Goal: Information Seeking & Learning: Check status

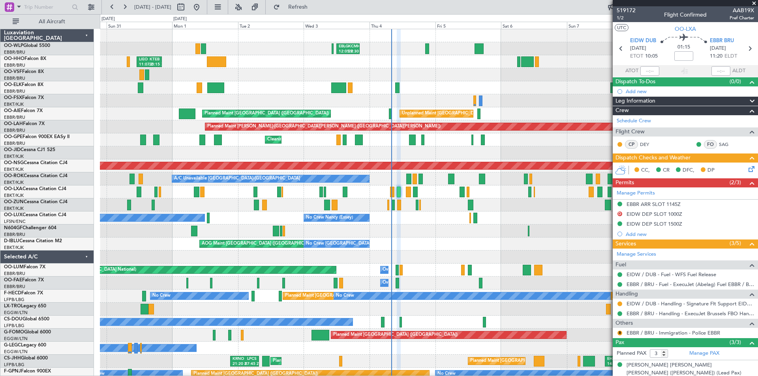
click at [757, 3] on span at bounding box center [754, 3] width 8 height 7
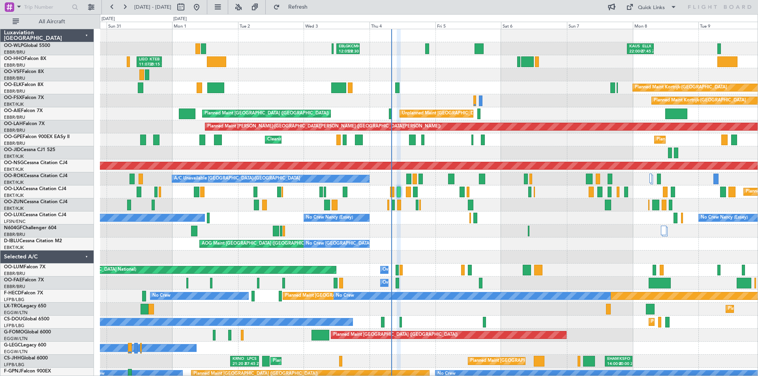
type input "0"
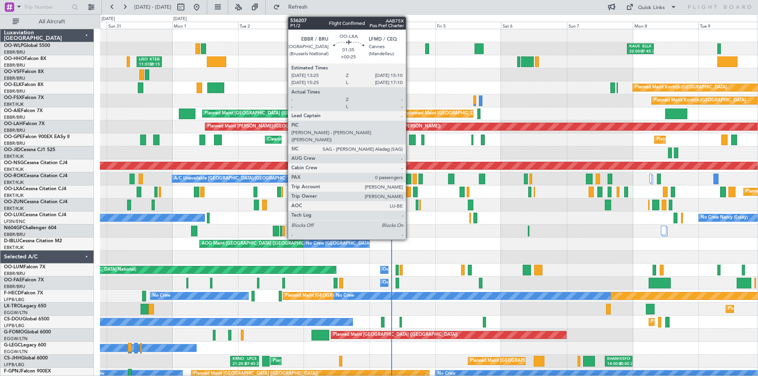
click at [409, 195] on div at bounding box center [408, 192] width 5 height 11
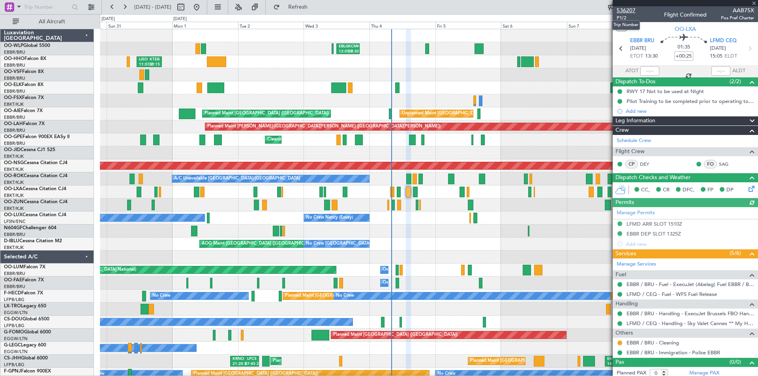
click at [630, 11] on span "536207" at bounding box center [626, 10] width 19 height 8
click at [315, 9] on span "Refresh" at bounding box center [298, 7] width 33 height 6
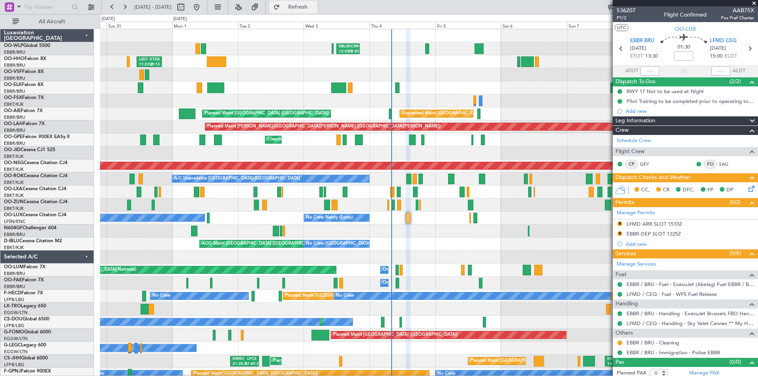
click at [317, 11] on button "Refresh" at bounding box center [293, 7] width 47 height 13
click at [320, 15] on div "0 0 Sat 30 Sun 31 Mon 1 Tue 2 Wed 3 Thu 4 Sep 2025 Fri 5 Sat 6 Sun 7 Mon 8 Tue …" at bounding box center [428, 22] width 657 height 14
click at [315, 9] on span "Refresh" at bounding box center [298, 7] width 33 height 6
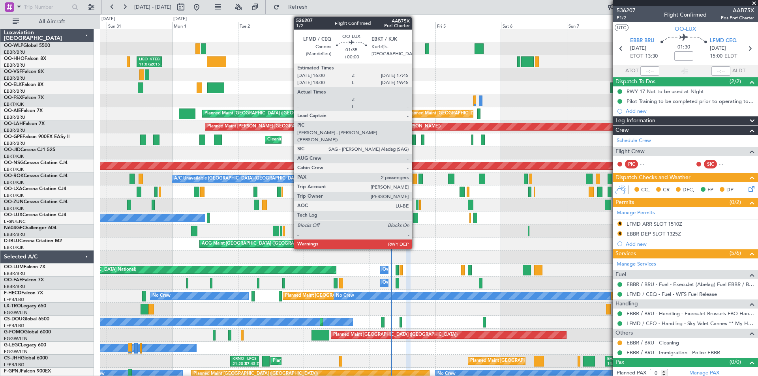
click at [415, 221] on div at bounding box center [415, 218] width 5 height 11
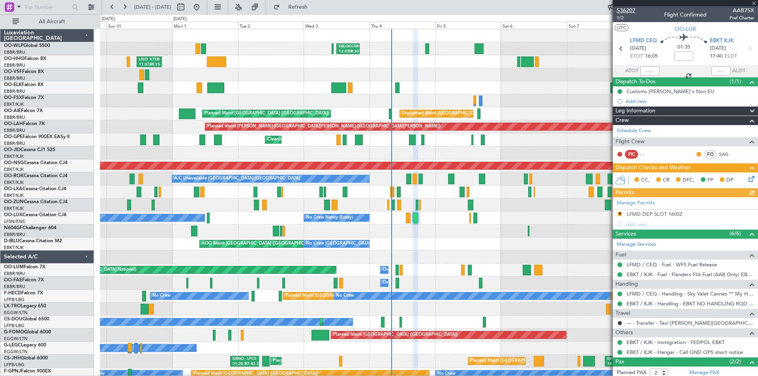
click at [628, 9] on span "536207" at bounding box center [626, 10] width 19 height 8
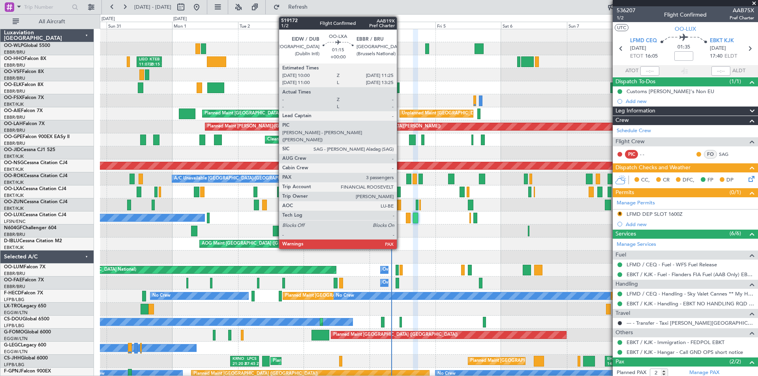
click at [400, 190] on div at bounding box center [399, 192] width 4 height 11
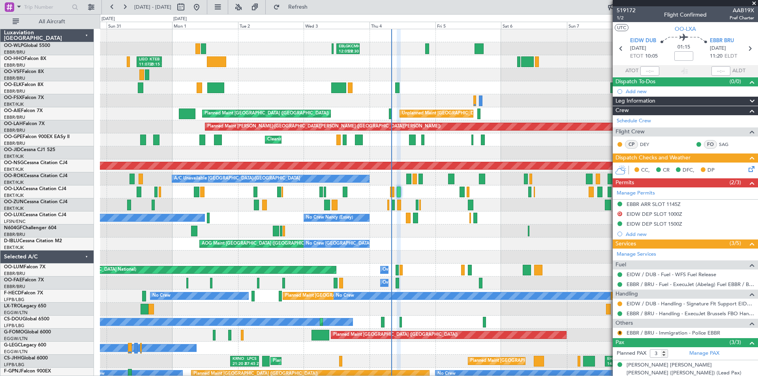
click at [755, 3] on span at bounding box center [754, 3] width 8 height 7
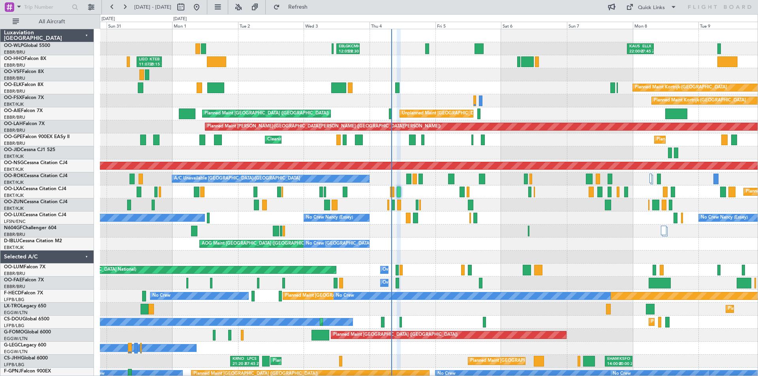
type input "0"
click at [310, 9] on span "Refresh" at bounding box center [298, 7] width 33 height 6
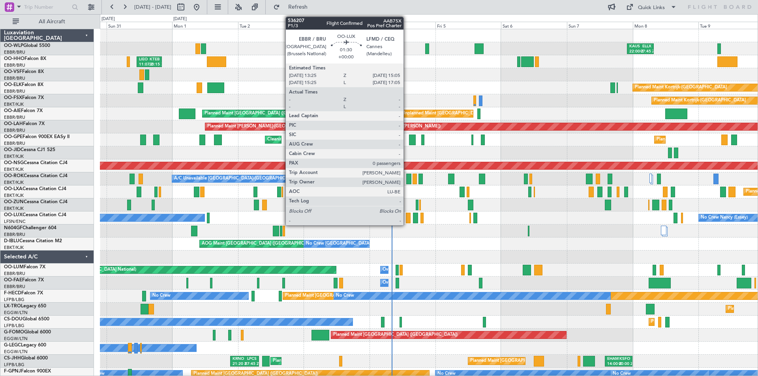
click at [407, 221] on div at bounding box center [408, 218] width 5 height 11
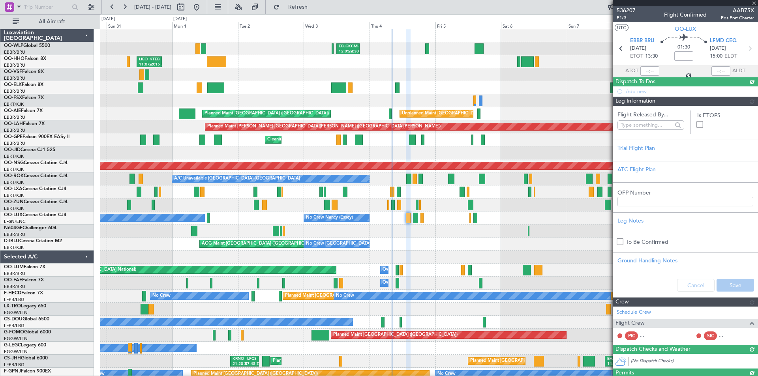
click at [627, 9] on span "536207" at bounding box center [626, 10] width 19 height 8
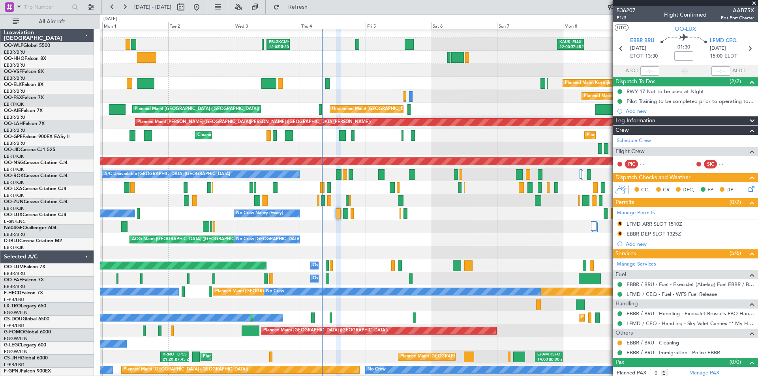
scroll to position [4, 0]
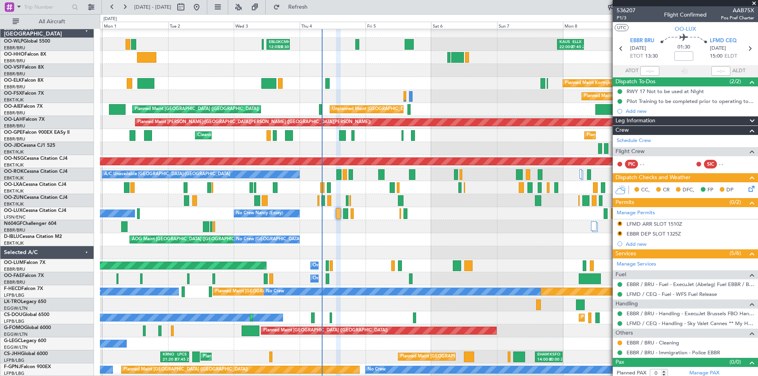
click at [365, 229] on div at bounding box center [429, 226] width 658 height 13
click at [392, 222] on div at bounding box center [429, 226] width 658 height 13
click at [754, 1] on span at bounding box center [754, 3] width 8 height 7
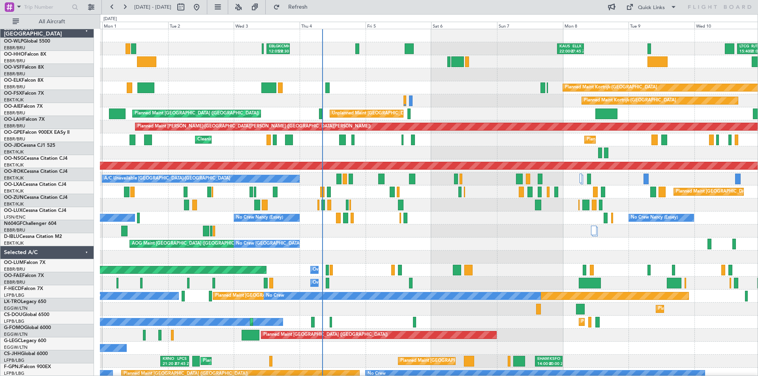
scroll to position [0, 0]
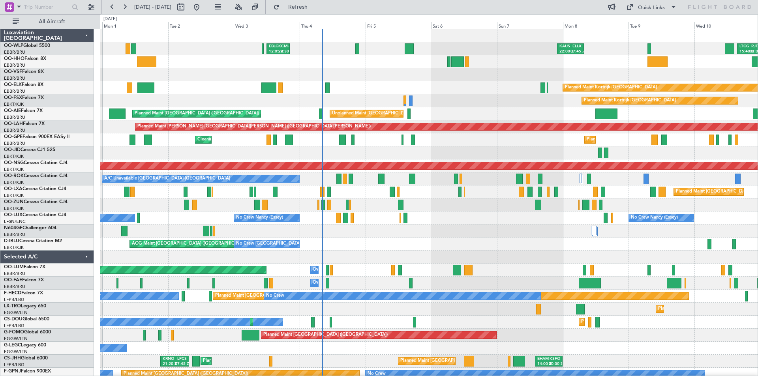
click at [438, 227] on div at bounding box center [429, 231] width 658 height 13
click at [392, 178] on div "A/C Unavailable Kortrijk-Wevelgem Planned Maint Kortrijk-Wevelgem" at bounding box center [429, 179] width 658 height 13
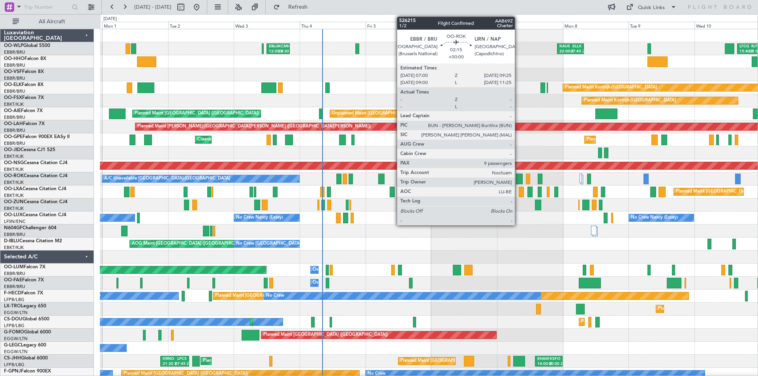
click at [518, 182] on div at bounding box center [519, 179] width 7 height 11
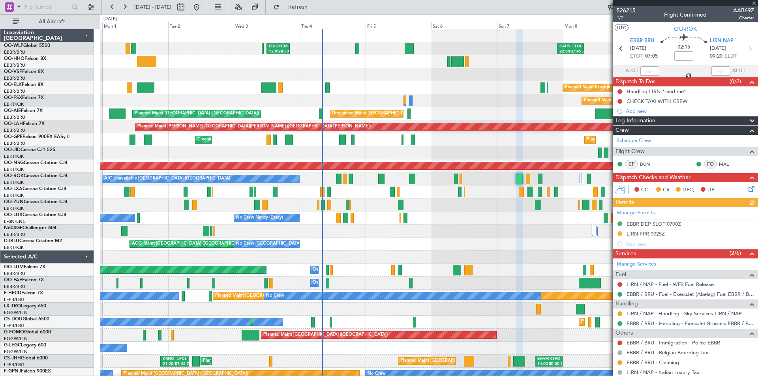
click at [633, 11] on span "526215" at bounding box center [626, 10] width 19 height 8
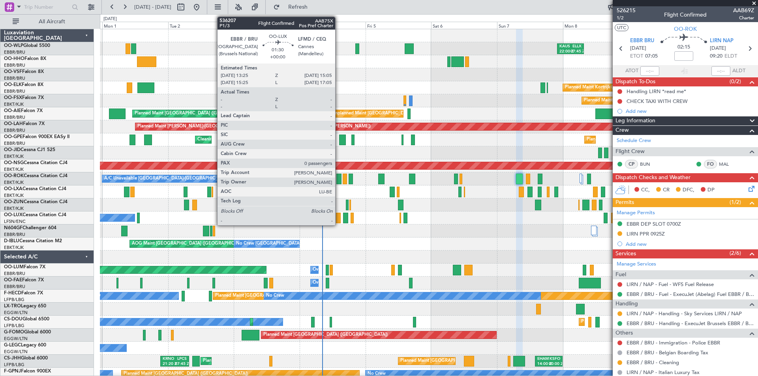
click at [339, 219] on div at bounding box center [338, 218] width 5 height 11
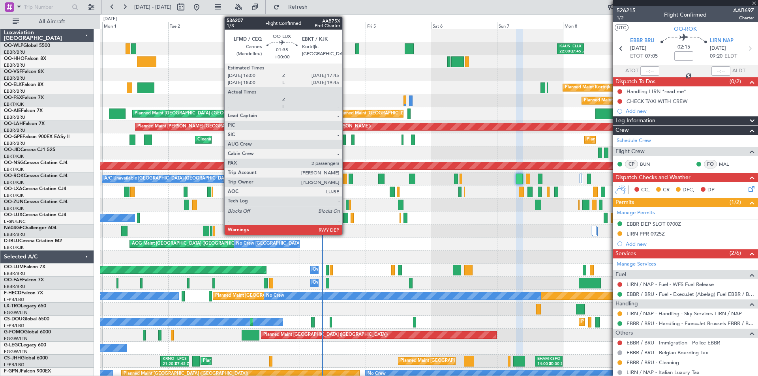
type input "0"
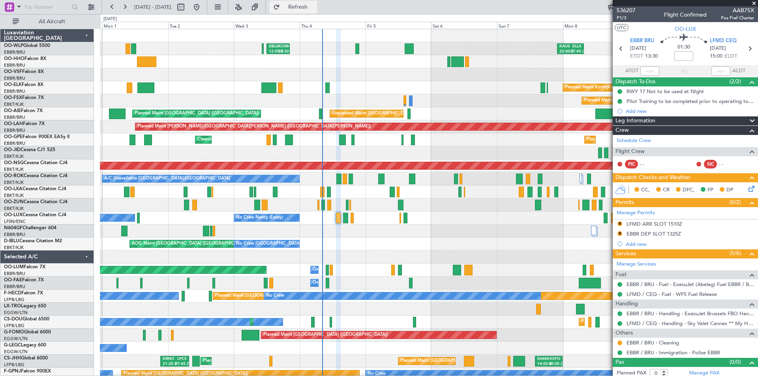
click at [308, 7] on span "Refresh" at bounding box center [298, 7] width 33 height 6
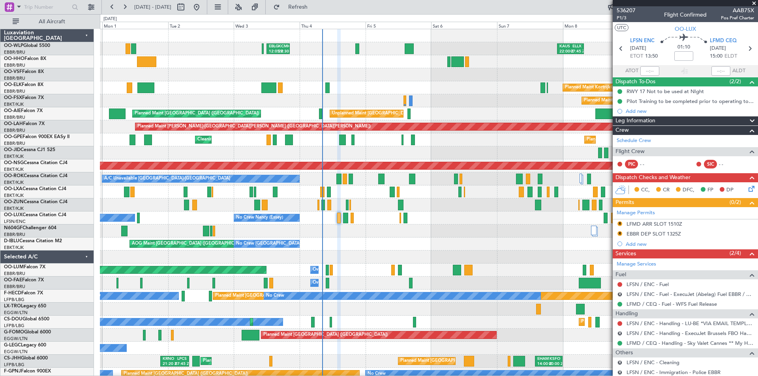
click at [338, 234] on div at bounding box center [429, 231] width 658 height 13
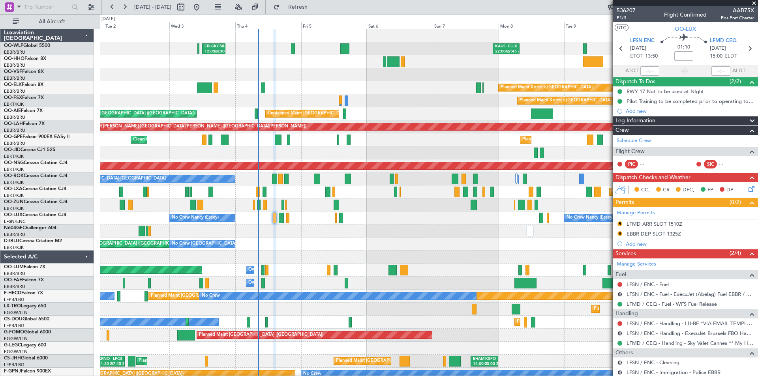
click at [386, 239] on div "EBLG 12:05 Z KCMH 20:30 Z KAUS 22:00 Z ELLX 07:45 Z LTCG 15:40 Z RJTT 01:00 Z L…" at bounding box center [429, 237] width 658 height 417
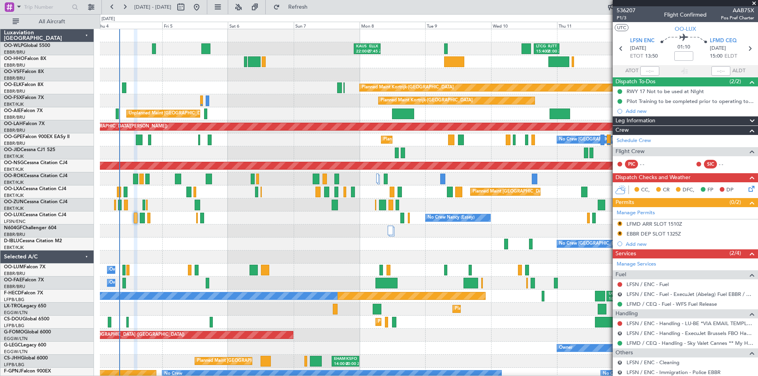
click at [310, 233] on div at bounding box center [429, 231] width 658 height 13
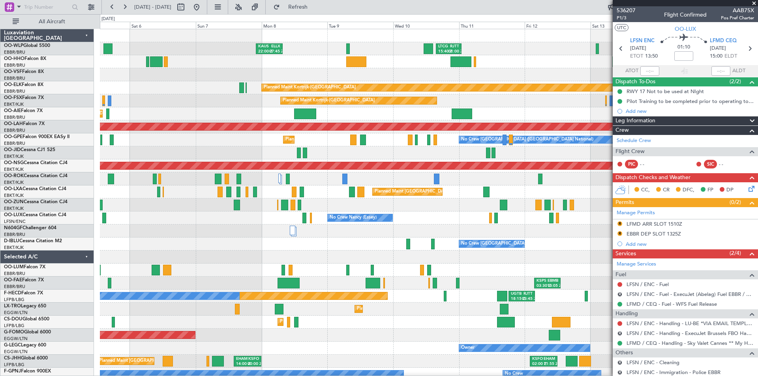
click at [426, 206] on div at bounding box center [429, 205] width 658 height 13
click at [266, 4] on fb-legs-stacking-toggle at bounding box center [256, 7] width 19 height 14
click at [306, 4] on button "Refresh" at bounding box center [293, 7] width 47 height 13
click at [315, 6] on span "Refresh" at bounding box center [298, 7] width 33 height 6
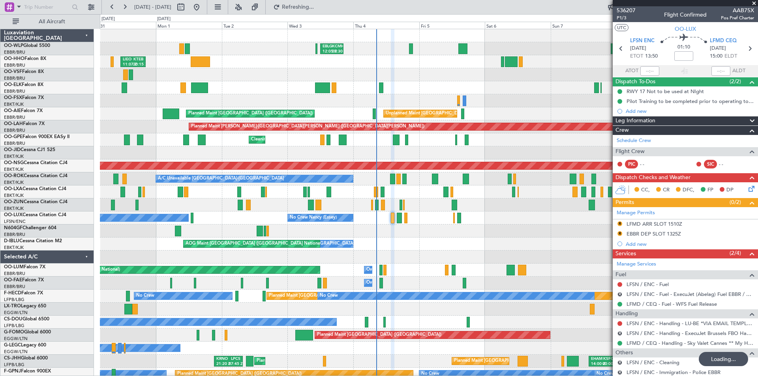
click at [511, 222] on div "No Crew Nancy (Essey) No Crew Nancy (Essey) No Crew Paris (Le Bourget) Planned …" at bounding box center [429, 218] width 658 height 13
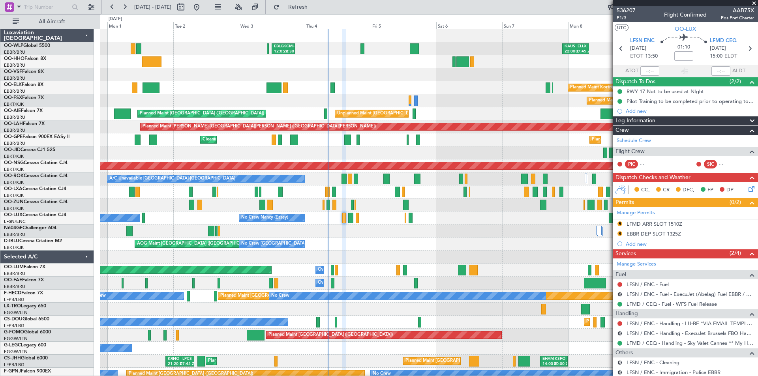
click at [332, 15] on div "0 0 Sun 31 Mon 1 Tue 2 Wed 3 Thu 4 Fri 5 Sep 2025 Sat 6 Sun 7 Mon 8 Tue 9 Wed 10" at bounding box center [428, 22] width 657 height 14
click at [315, 9] on span "Refresh" at bounding box center [298, 7] width 33 height 6
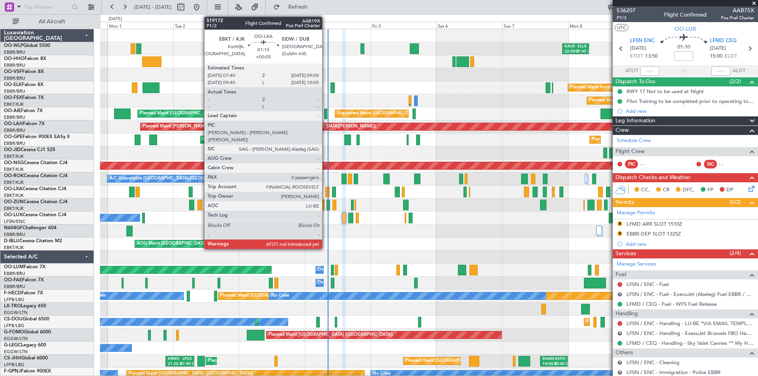
click at [326, 193] on div at bounding box center [327, 192] width 4 height 11
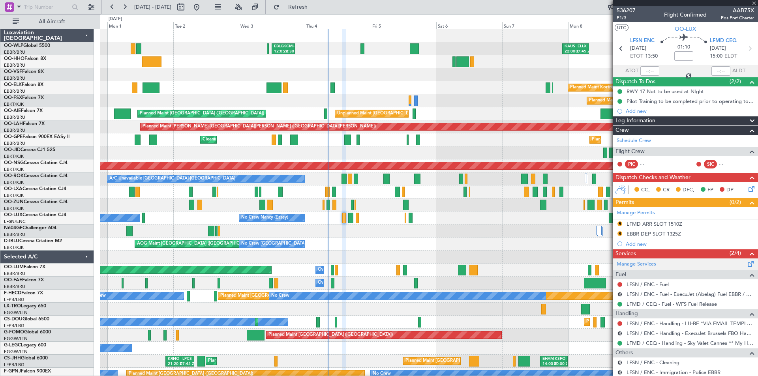
type input "+00:05"
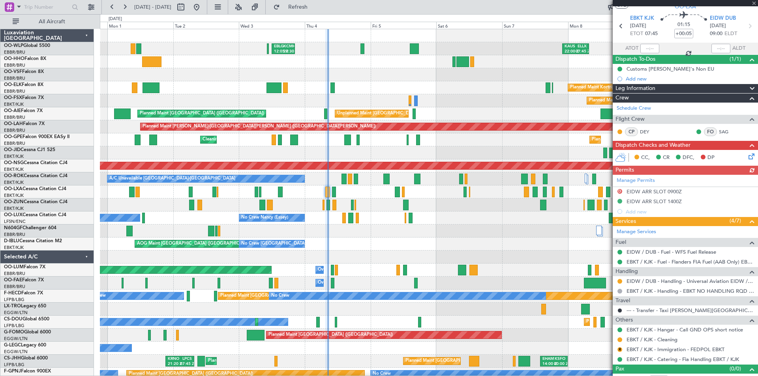
scroll to position [33, 0]
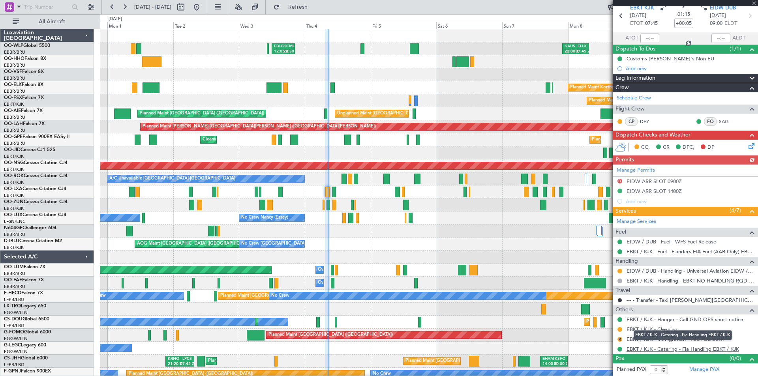
click at [675, 350] on link "EBKT / KJK - Catering - Fia Handling EBKT / KJK" at bounding box center [683, 349] width 113 height 7
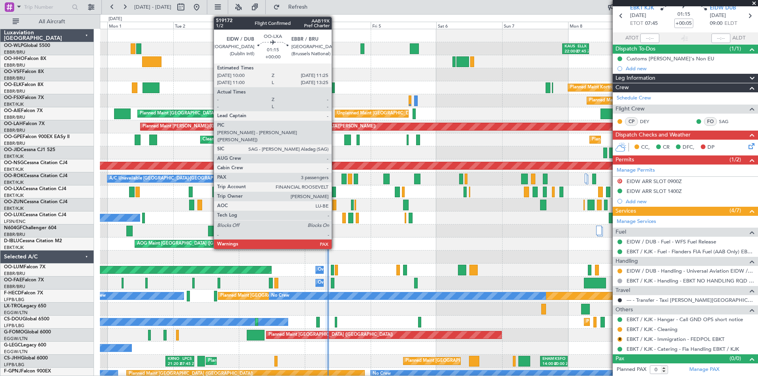
click at [335, 191] on div at bounding box center [334, 192] width 4 height 11
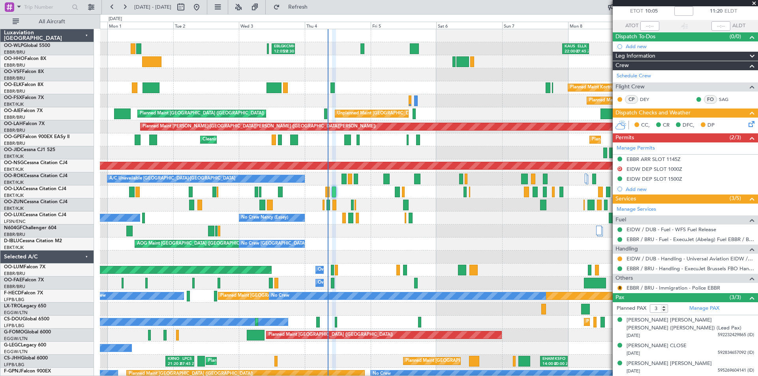
scroll to position [0, 0]
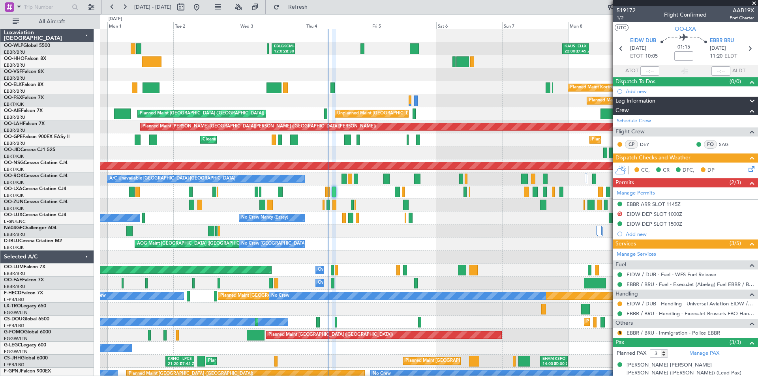
click at [753, 4] on span at bounding box center [754, 3] width 8 height 7
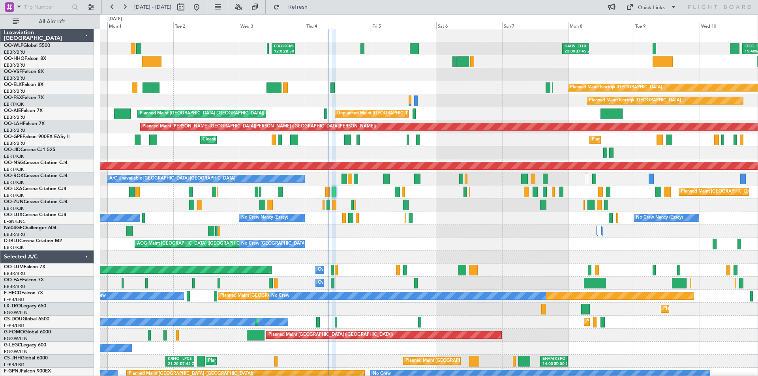
type input "0"
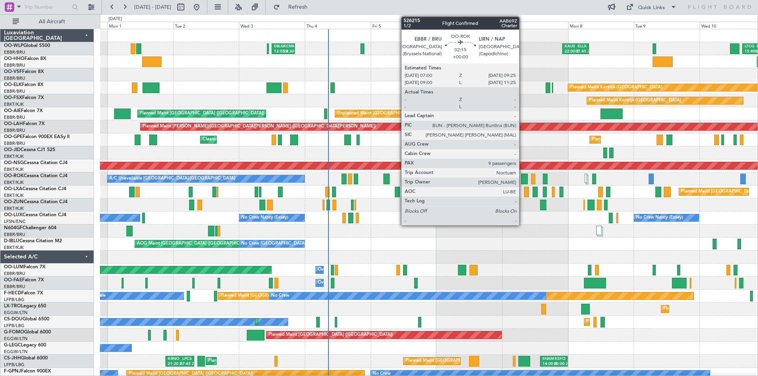
click at [523, 182] on div at bounding box center [524, 179] width 7 height 11
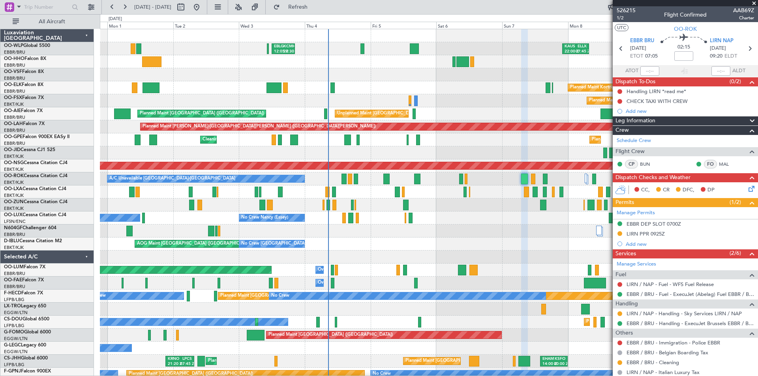
click at [754, 4] on span at bounding box center [754, 3] width 8 height 7
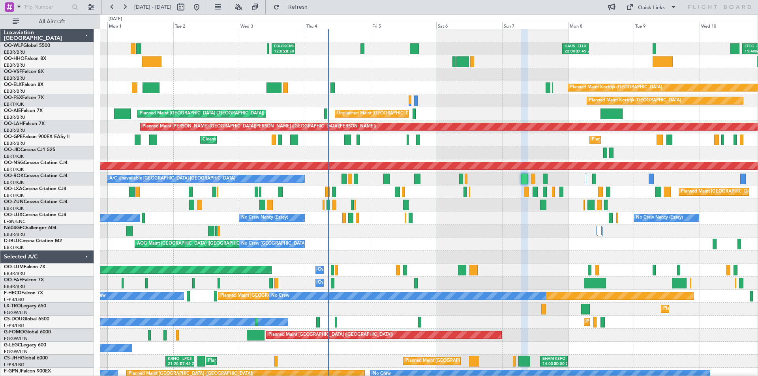
type input "0"
click at [315, 6] on span "Refresh" at bounding box center [298, 7] width 33 height 6
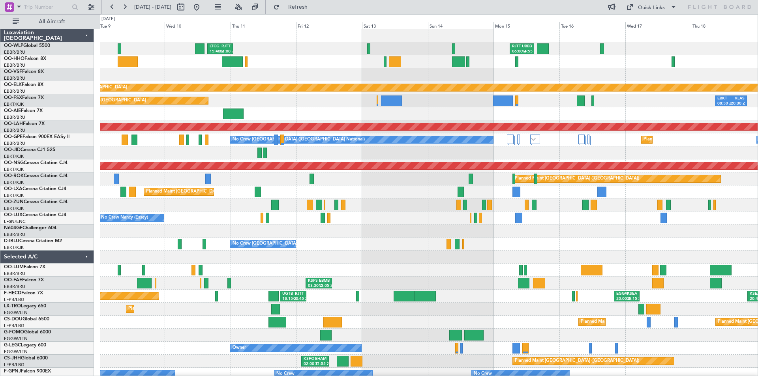
click at [0, 100] on div "LTCG 15:40 Z RJTT 01:00 Z RJTT 06:00 Z UBBB 14:55 Z KAUS 22:00 Z ELLX 07:45 Z P…" at bounding box center [379, 195] width 758 height 362
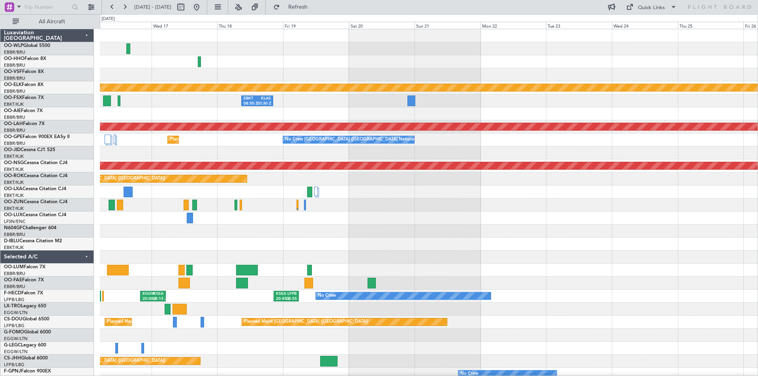
click at [15, 110] on div "RJTT 06:00 Z UBBB 14:55 Z Planned Maint Kortrijk-Wevelgem EBKT 08:50 Z KLAS 20:…" at bounding box center [379, 195] width 758 height 362
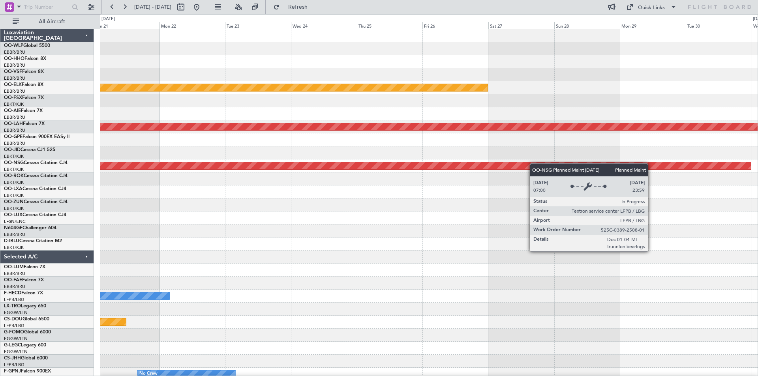
click at [10, 154] on div "Planned Maint Kortrijk-Wevelgem EBKT 08:50 Z KLAS 20:30 Z Planned Maint Alton-s…" at bounding box center [379, 195] width 758 height 362
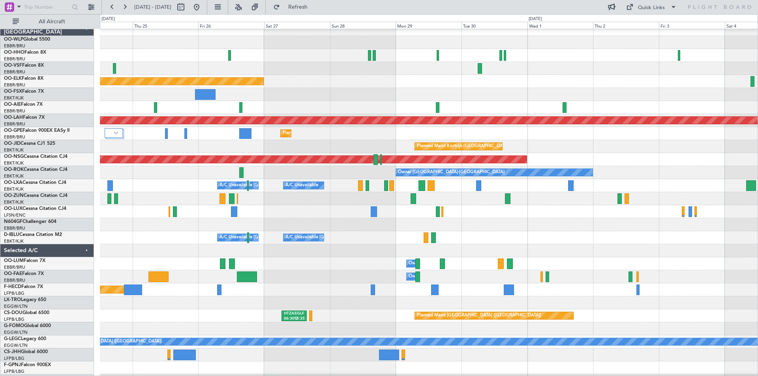
scroll to position [8, 0]
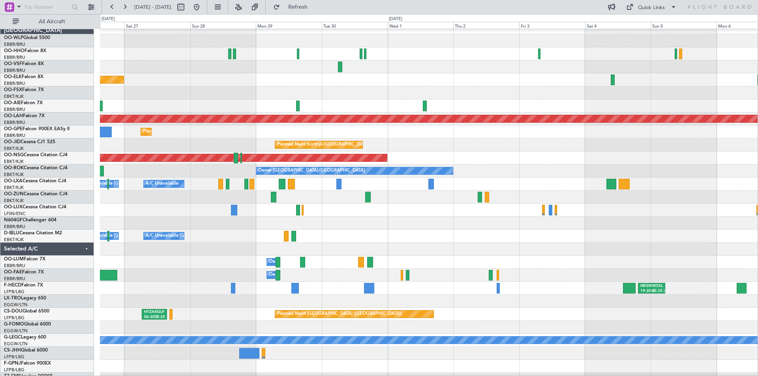
click at [422, 217] on div at bounding box center [429, 223] width 658 height 13
click at [203, 5] on div at bounding box center [189, 7] width 28 height 13
click at [203, 6] on button at bounding box center [196, 7] width 13 height 13
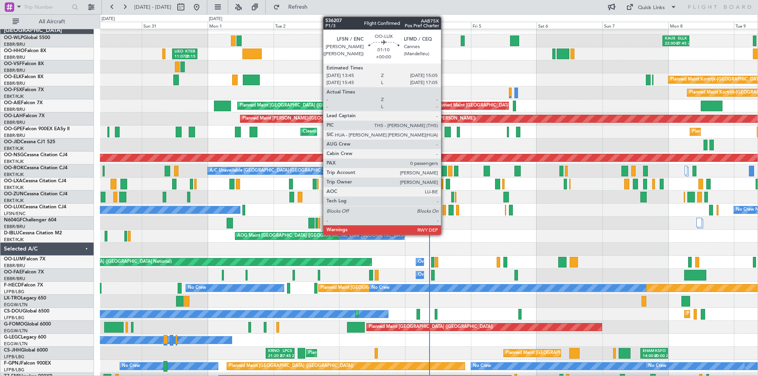
click at [445, 214] on div at bounding box center [445, 210] width 4 height 11
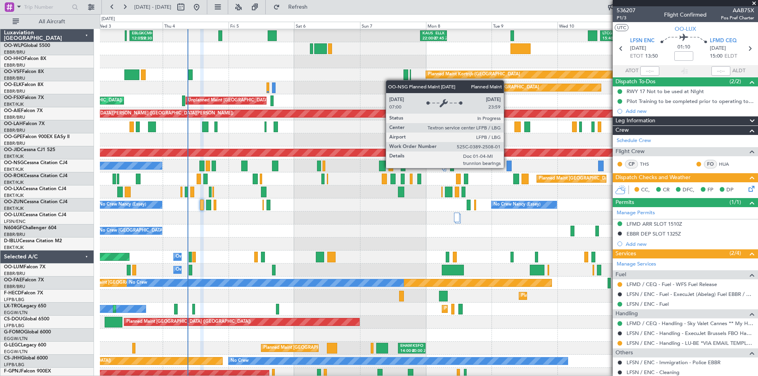
scroll to position [13, 0]
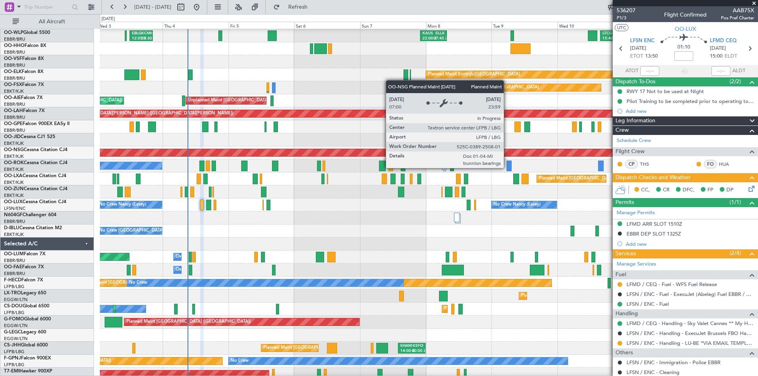
click at [265, 155] on div "Planned Maint [GEOGRAPHIC_DATA] ([GEOGRAPHIC_DATA])" at bounding box center [428, 152] width 1973 height 7
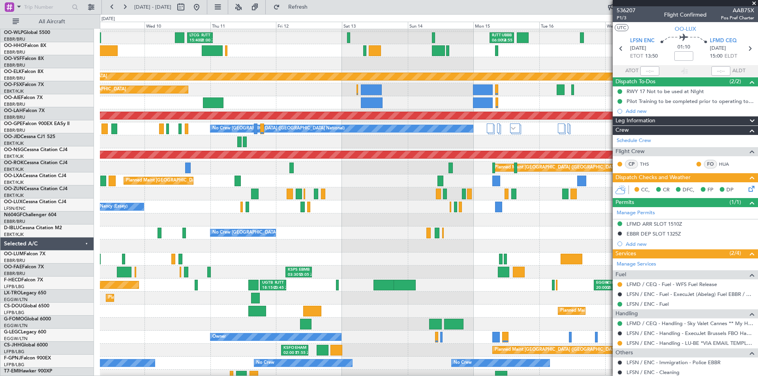
scroll to position [11, 0]
click at [28, 130] on div "LTCG 15:40 Z RJTT 01:00 Z RJTT 06:00 Z UBBB 14:55 Z KAUS 22:00 Z ELLX 07:45 Z P…" at bounding box center [379, 195] width 758 height 362
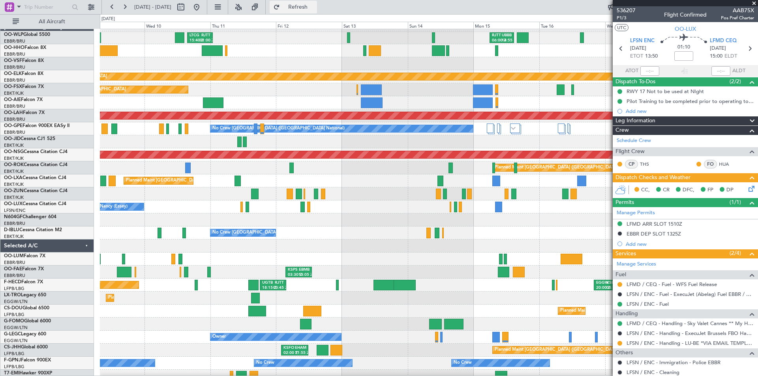
click at [315, 6] on span "Refresh" at bounding box center [298, 7] width 33 height 6
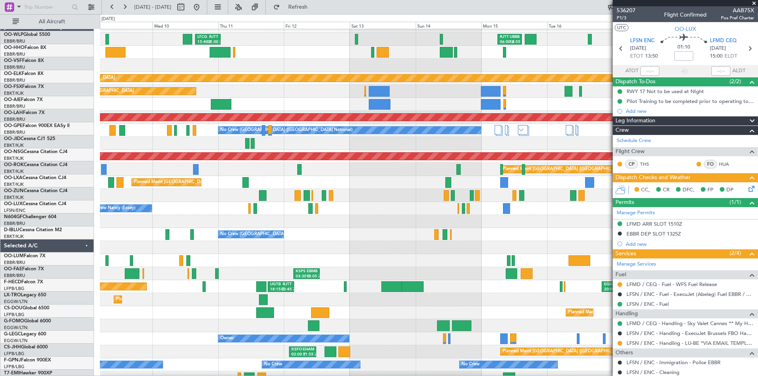
scroll to position [8, 0]
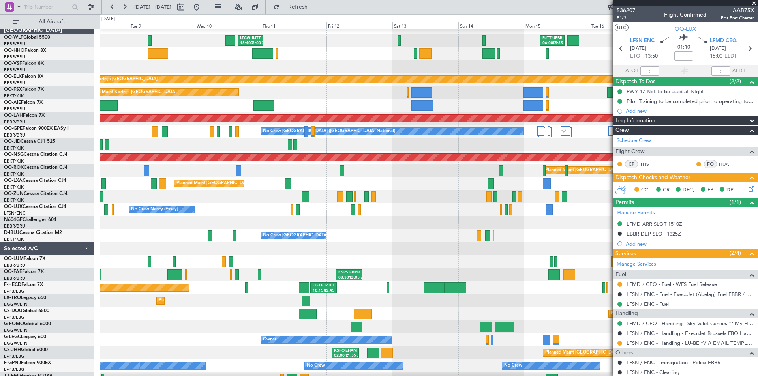
click at [429, 183] on div "Planned Maint [GEOGRAPHIC_DATA] ([GEOGRAPHIC_DATA] National)" at bounding box center [429, 183] width 658 height 13
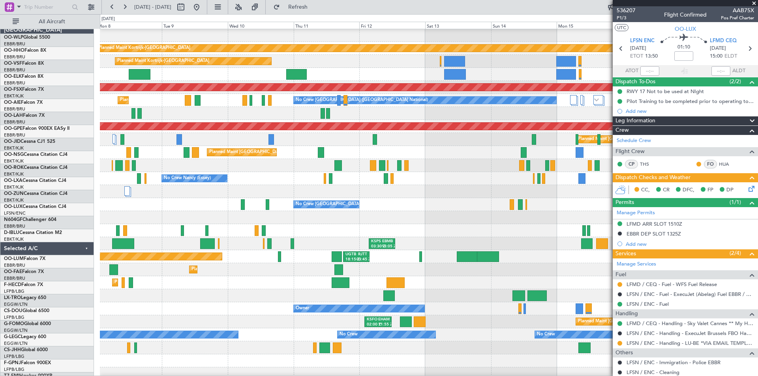
scroll to position [39, 0]
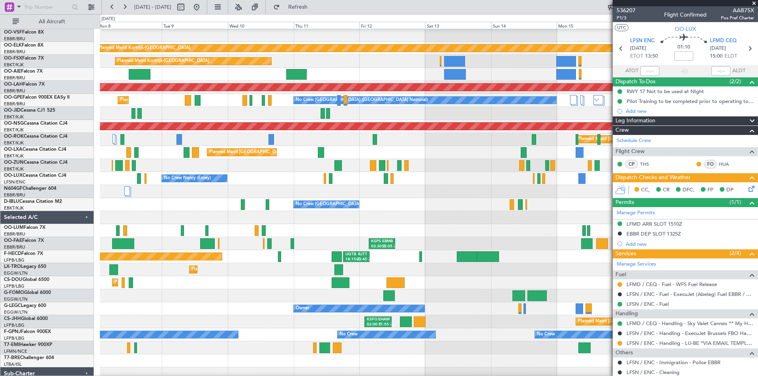
click at [96, 210] on div "Planned Maint Kortrijk-[GEOGRAPHIC_DATA] Planned Maint [GEOGRAPHIC_DATA]-[GEOGR…" at bounding box center [379, 195] width 758 height 362
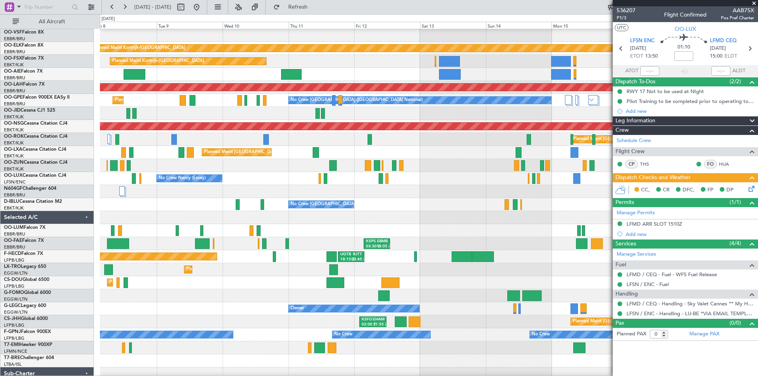
click at [203, 5] on div at bounding box center [189, 7] width 28 height 13
click at [203, 6] on button at bounding box center [196, 7] width 13 height 13
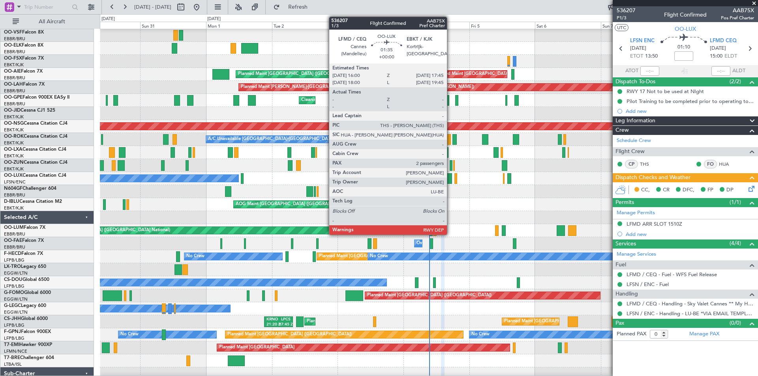
click at [451, 178] on div at bounding box center [449, 178] width 5 height 11
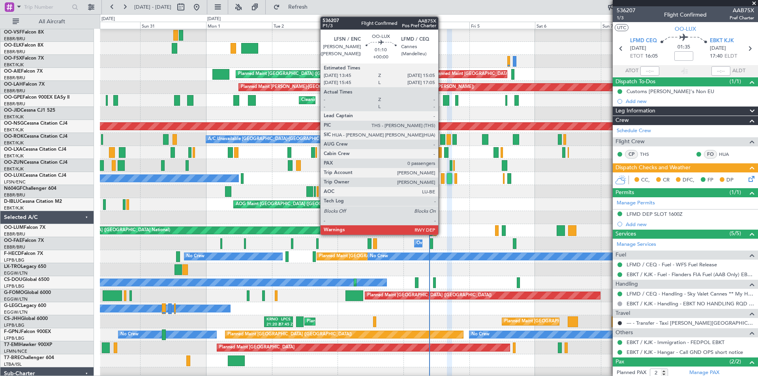
click at [442, 182] on div at bounding box center [443, 178] width 4 height 11
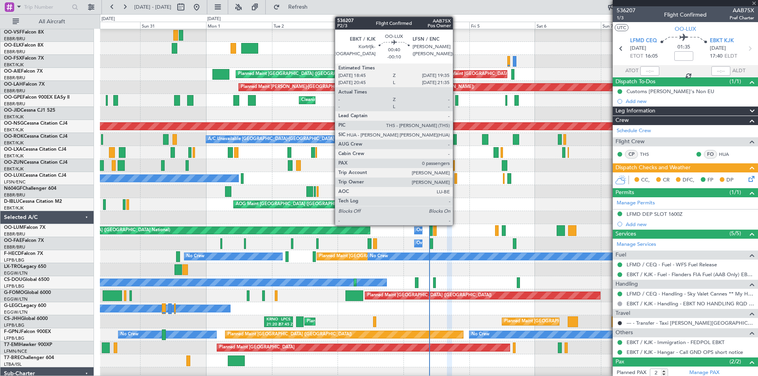
type input "0"
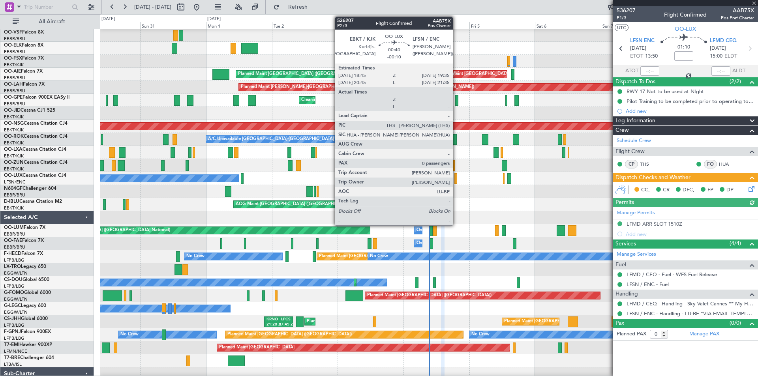
click at [456, 182] on div at bounding box center [455, 178] width 2 height 11
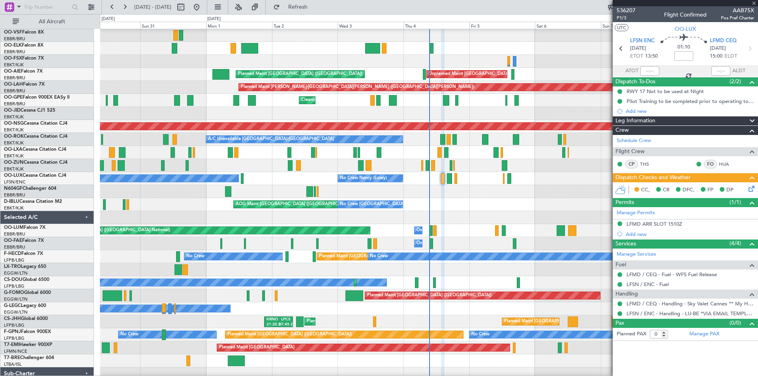
type input "-00:10"
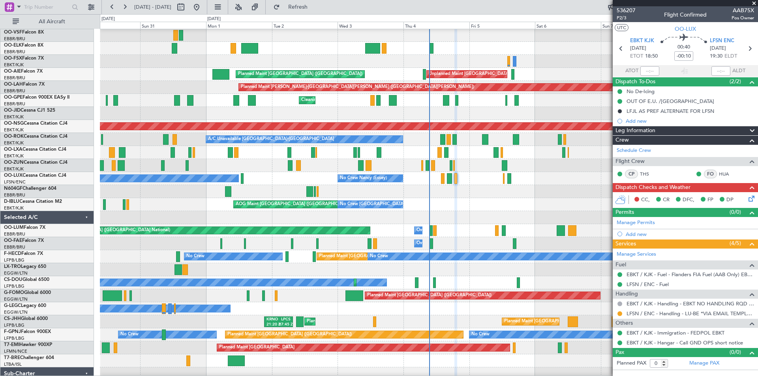
click at [753, 4] on span at bounding box center [754, 3] width 8 height 7
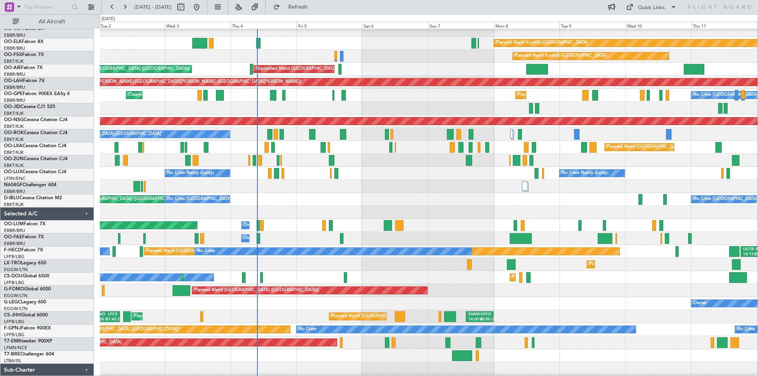
scroll to position [45, 0]
click at [459, 56] on div "Planned Maint Kortrijk-[GEOGRAPHIC_DATA]" at bounding box center [429, 56] width 658 height 13
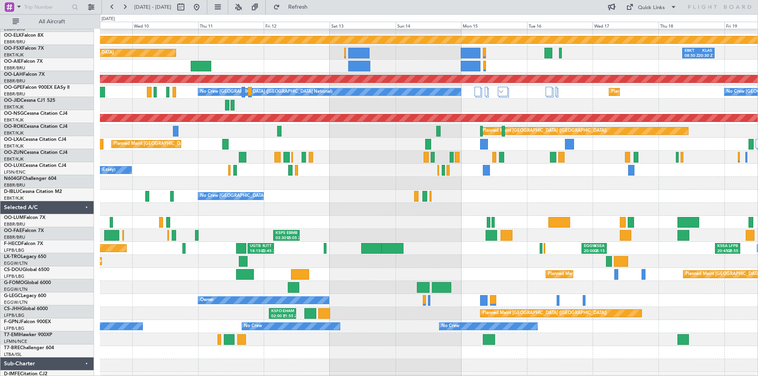
scroll to position [48, 0]
click at [75, 103] on div "Planned Maint Kortrijk-[GEOGRAPHIC_DATA] Planned Maint [GEOGRAPHIC_DATA]-[GEOGR…" at bounding box center [379, 195] width 758 height 362
click at [41, 77] on link "OO-LAH Falcon 7X" at bounding box center [24, 76] width 41 height 5
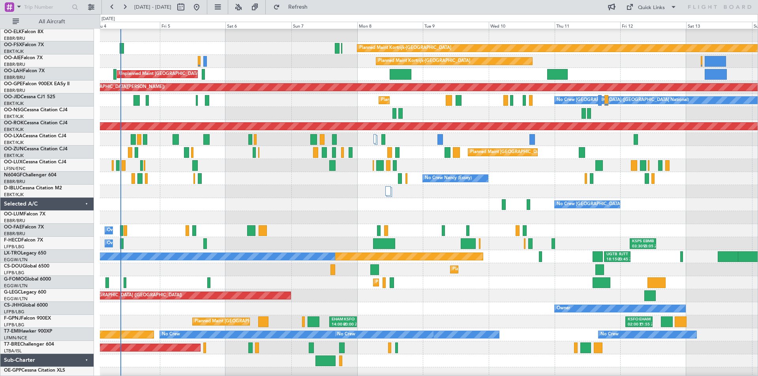
scroll to position [62, 0]
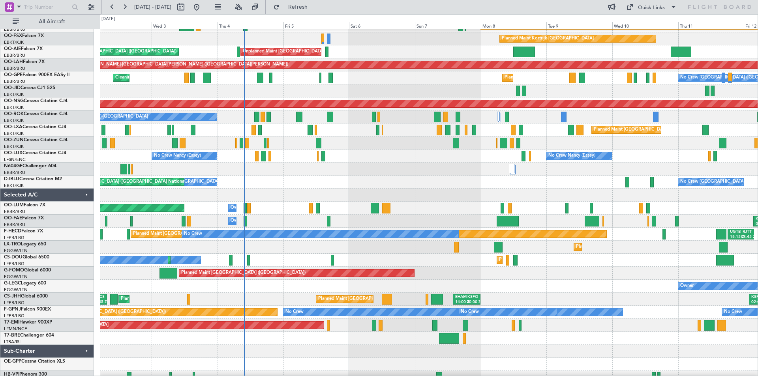
click at [675, 148] on div at bounding box center [429, 143] width 658 height 13
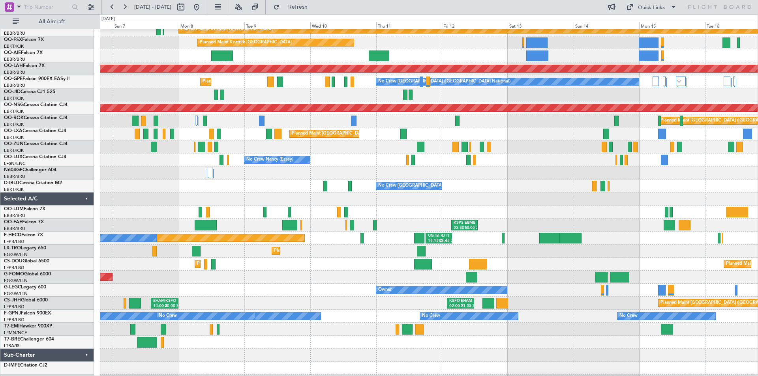
click at [186, 121] on div "Planned Maint [GEOGRAPHIC_DATA] ([GEOGRAPHIC_DATA])" at bounding box center [429, 121] width 658 height 13
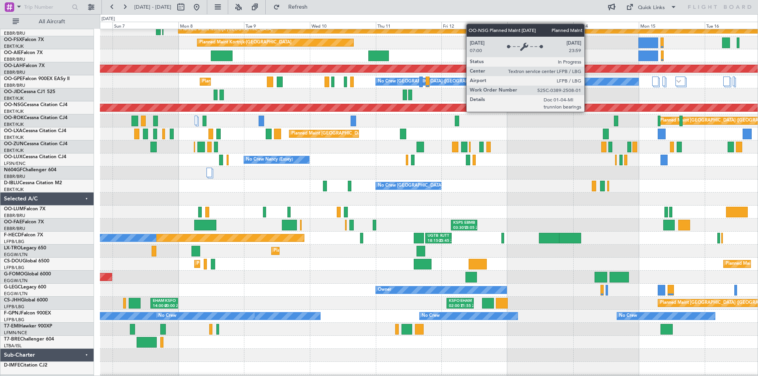
scroll to position [56, 0]
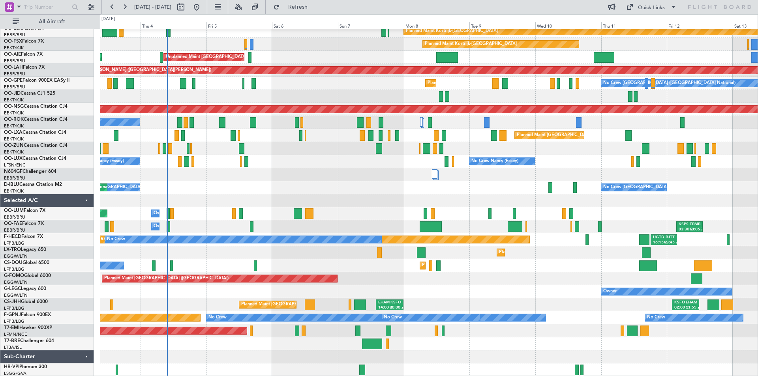
click at [439, 96] on div at bounding box center [429, 96] width 658 height 13
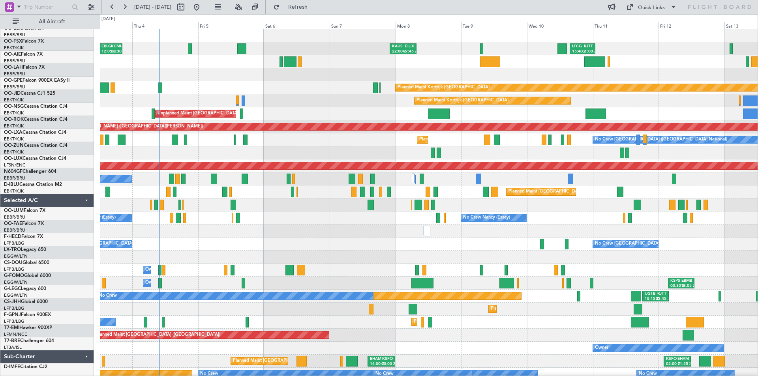
scroll to position [0, 0]
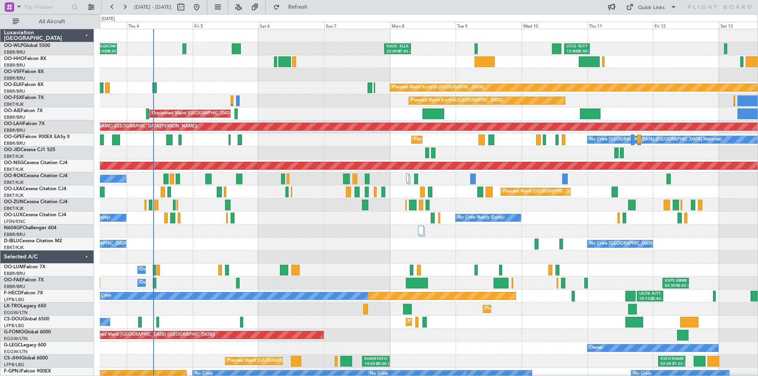
click at [437, 225] on div "LTCG 15:40 Z RJTT 01:00 Z [PERSON_NAME] 22:00 Z ELLX 07:45 Z EBLG 12:05 Z KCMH …" at bounding box center [429, 237] width 658 height 417
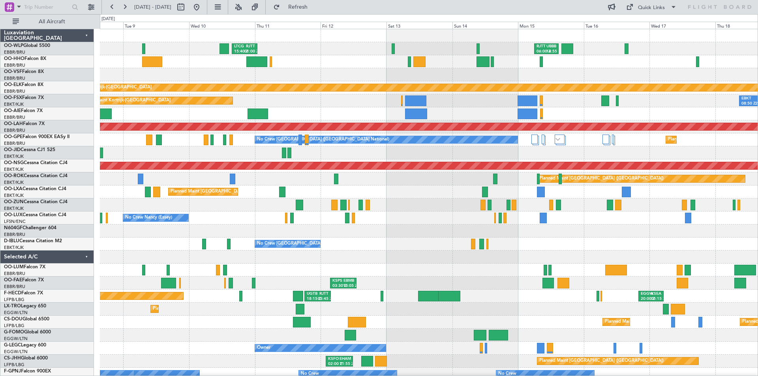
click at [217, 122] on div "LTCG 15:40 Z RJTT 01:00 Z RJTT 06:00 Z UBBB 14:55 Z [PERSON_NAME] 22:00 Z ELLX …" at bounding box center [429, 237] width 658 height 417
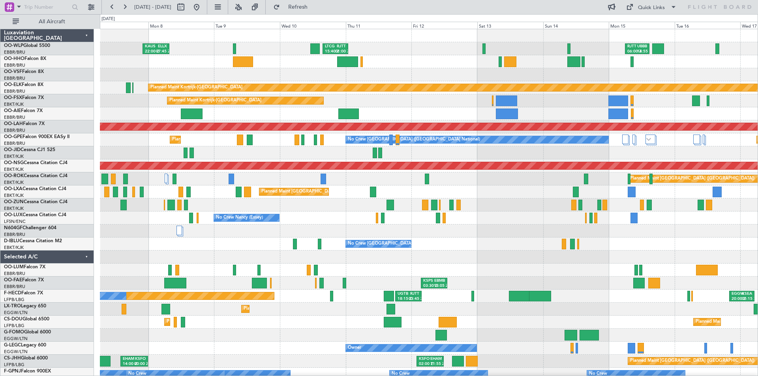
click at [355, 99] on div "LTCG 15:40 Z RJTT 01:00 Z RJTT 06:00 Z UBBB 14:55 Z [PERSON_NAME] 22:00 Z ELLX …" at bounding box center [429, 237] width 658 height 417
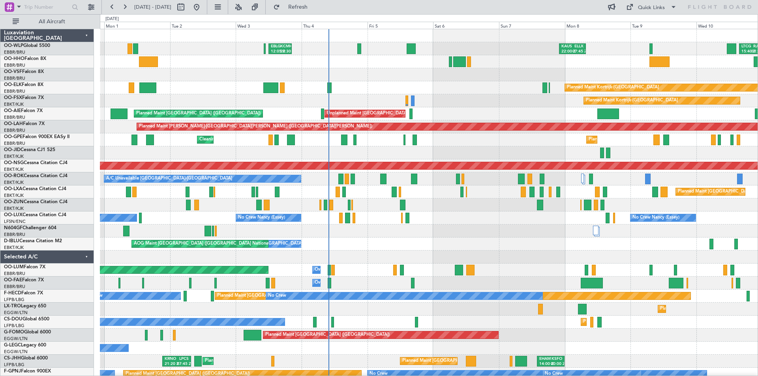
click at [670, 241] on div "[PERSON_NAME] 22:00 Z ELLX 07:45 Z LTCG 15:40 Z RJTT 01:00 Z EBLG 12:05 Z KCMH …" at bounding box center [429, 231] width 658 height 404
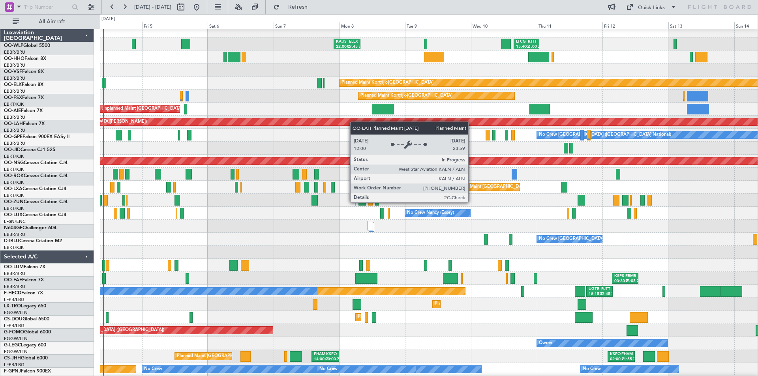
scroll to position [5, 0]
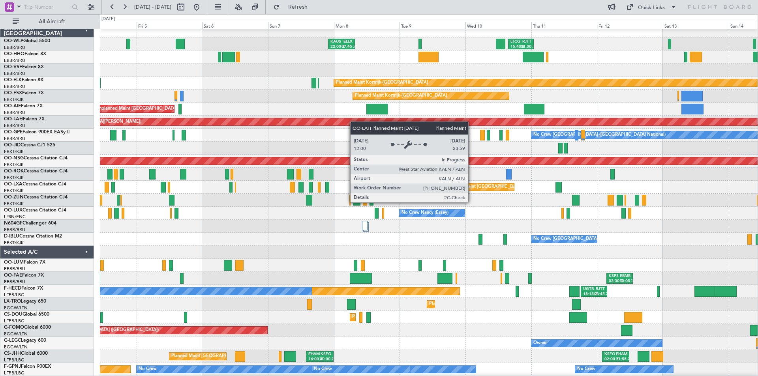
click at [349, 122] on div "Planned Maint [PERSON_NAME]-[GEOGRAPHIC_DATA][PERSON_NAME] ([GEOGRAPHIC_DATA][P…" at bounding box center [660, 121] width 1509 height 7
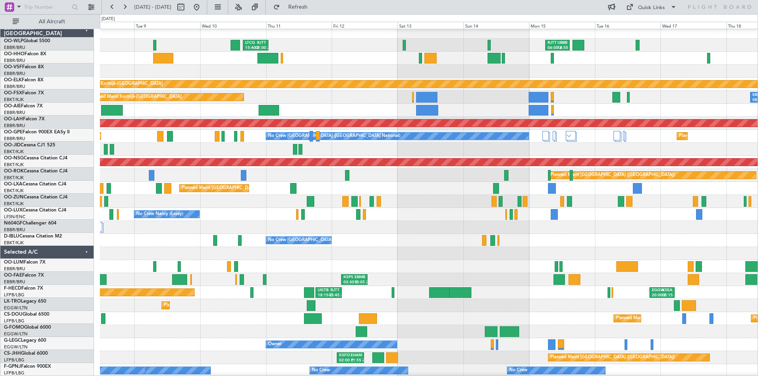
scroll to position [4, 0]
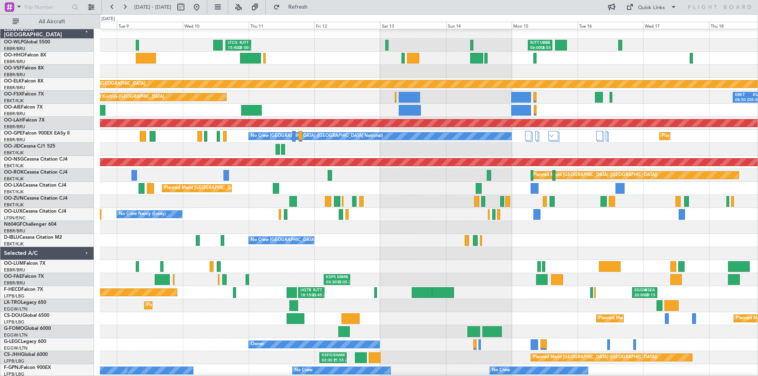
click at [400, 149] on div at bounding box center [429, 149] width 658 height 13
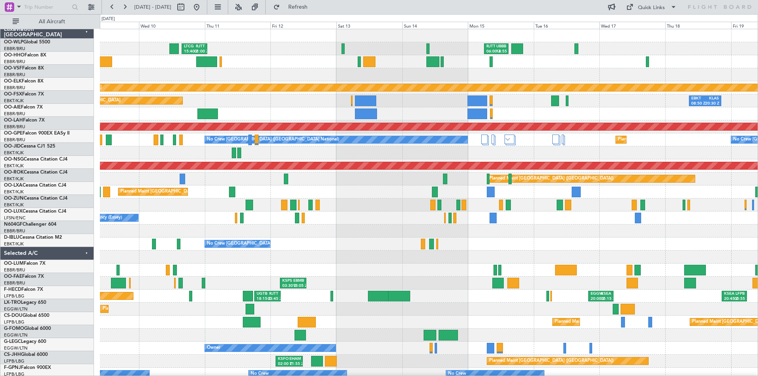
scroll to position [0, 0]
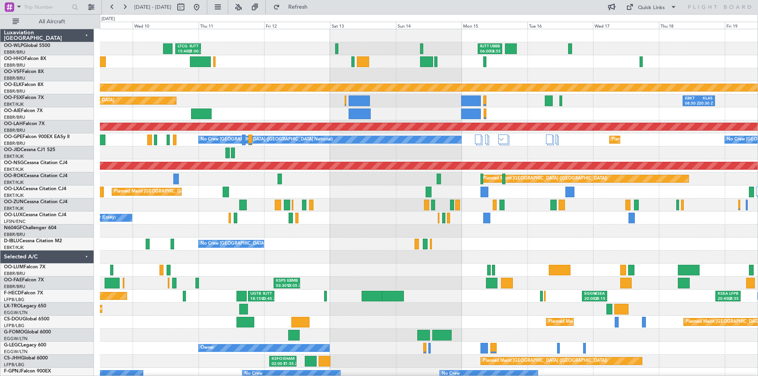
click at [389, 120] on div at bounding box center [429, 113] width 658 height 13
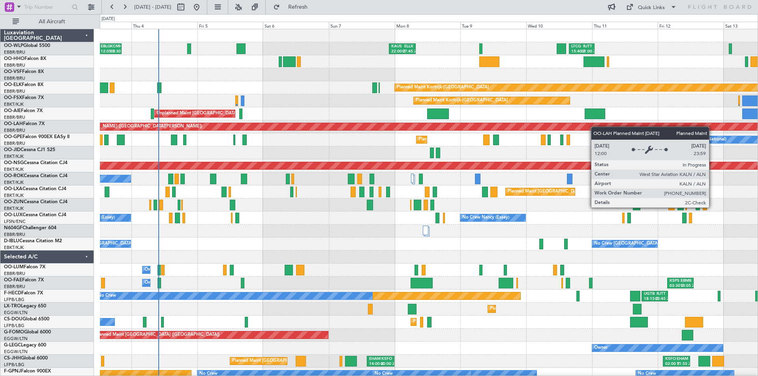
click at [676, 129] on div "LTCG 15:40 Z RJTT 01:00 Z [PERSON_NAME] 22:00 Z ELLX 07:45 Z EBLG 12:05 Z KCMH …" at bounding box center [429, 237] width 658 height 417
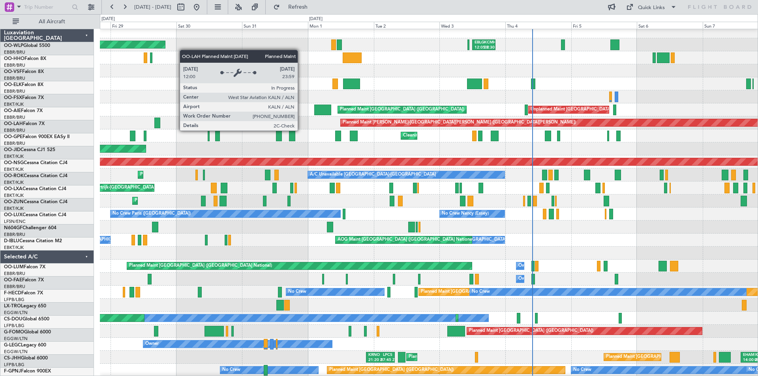
scroll to position [4, 0]
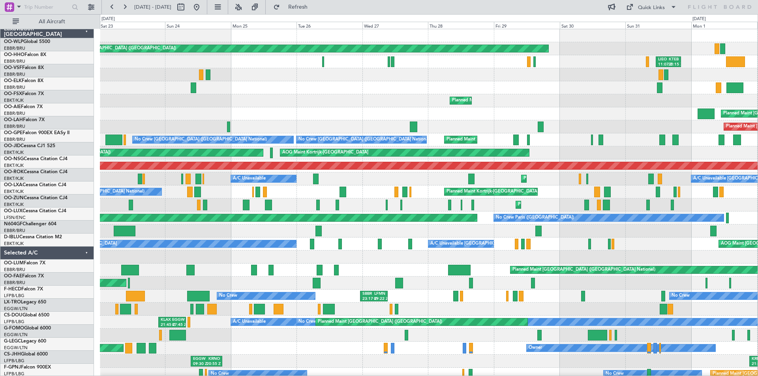
scroll to position [0, 0]
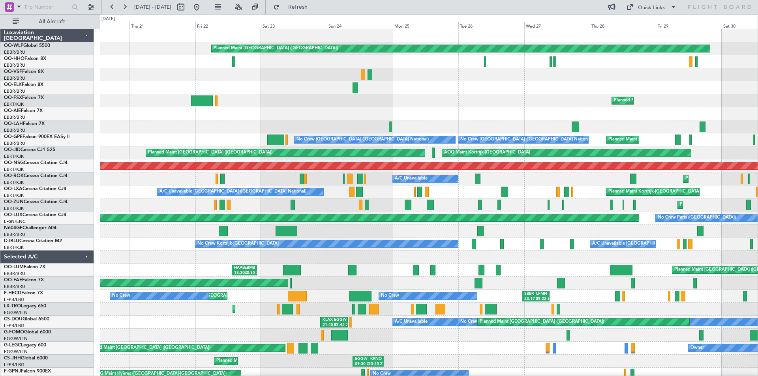
click at [735, 137] on div "Planned Maint [GEOGRAPHIC_DATA] ([GEOGRAPHIC_DATA]) [PERSON_NAME] 11:07 Z KTEB …" at bounding box center [429, 250] width 658 height 443
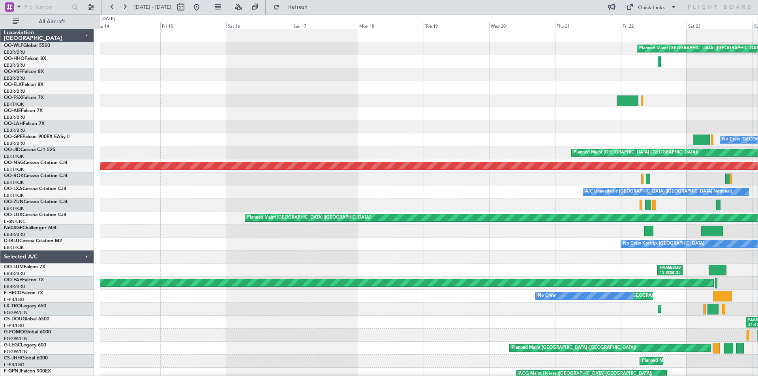
click at [729, 155] on div "Planned Maint [GEOGRAPHIC_DATA] ([GEOGRAPHIC_DATA]) No Crew [GEOGRAPHIC_DATA] (…" at bounding box center [429, 250] width 658 height 443
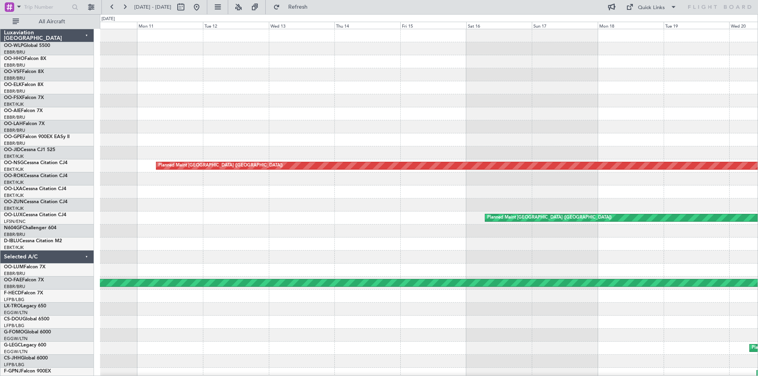
click at [637, 141] on div at bounding box center [429, 139] width 658 height 13
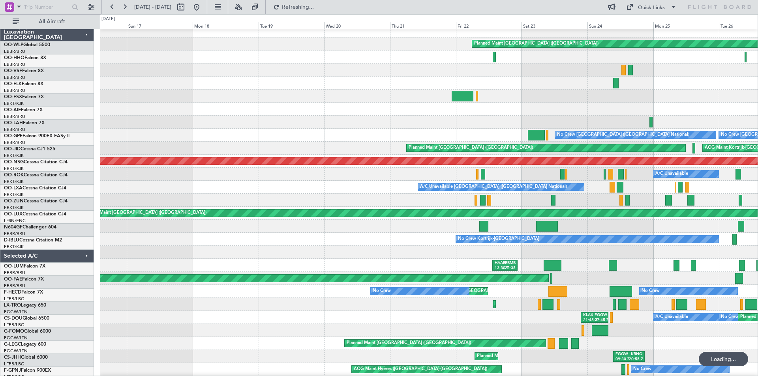
scroll to position [6, 0]
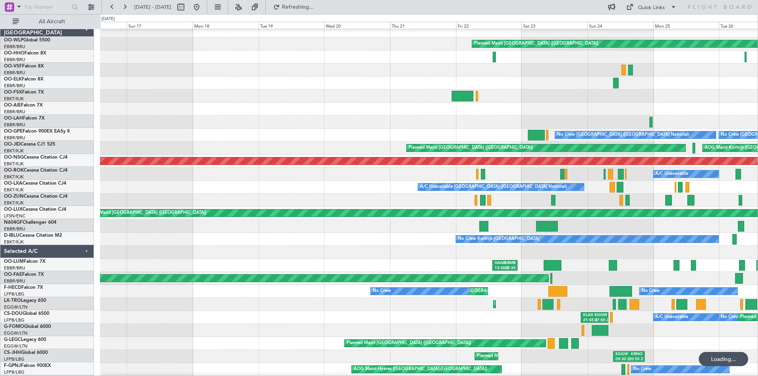
click at [6, 103] on div "Planned Maint [GEOGRAPHIC_DATA] ([GEOGRAPHIC_DATA]) Planned Maint [GEOGRAPHIC_D…" at bounding box center [379, 195] width 758 height 362
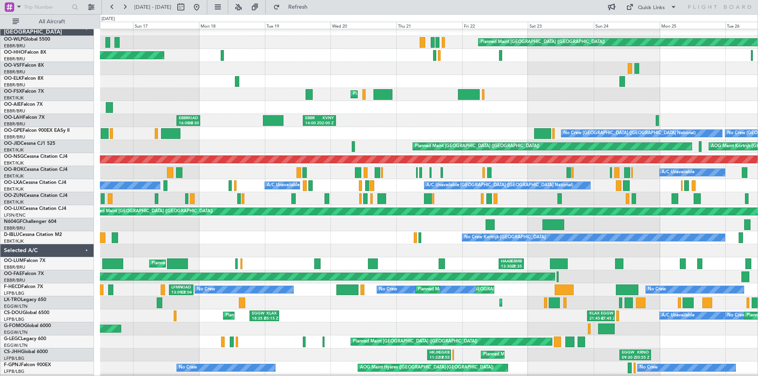
scroll to position [0, 0]
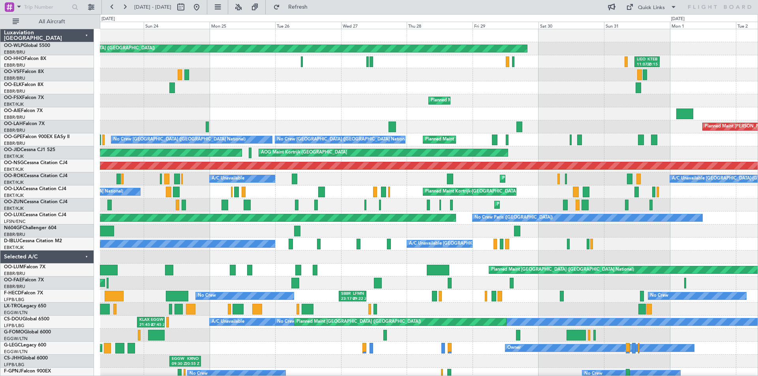
click at [43, 125] on div "Planned Maint [GEOGRAPHIC_DATA] ([GEOGRAPHIC_DATA]) [PERSON_NAME] 11:07 Z KTEB …" at bounding box center [379, 195] width 758 height 362
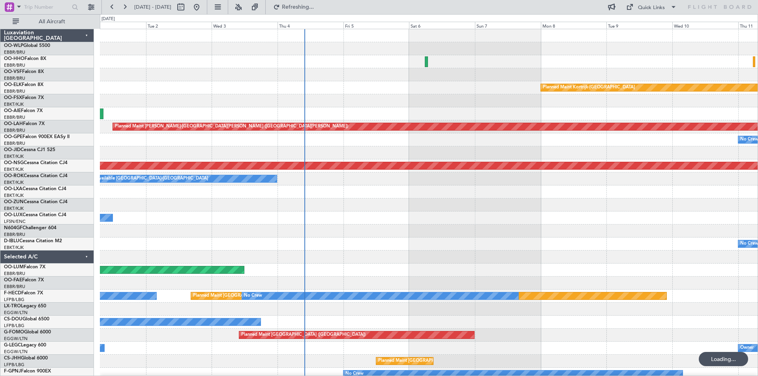
click at [306, 181] on div "Planned Maint [GEOGRAPHIC_DATA] ([GEOGRAPHIC_DATA]) [PERSON_NAME] 11:07 Z KTEB …" at bounding box center [429, 244] width 658 height 430
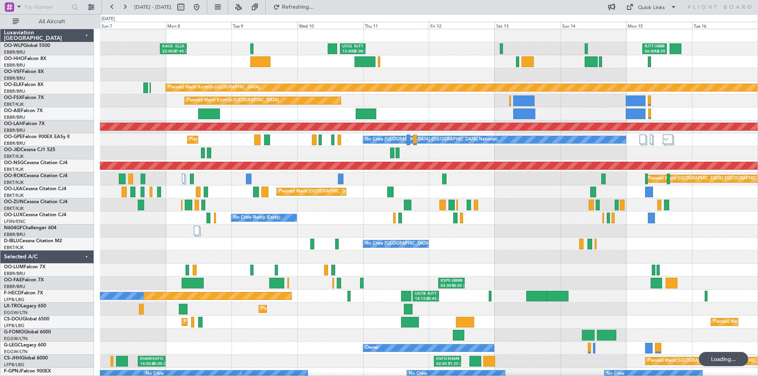
click at [155, 82] on div "[PERSON_NAME] 22:00 Z ELLX 07:45 Z LTCG 15:40 Z RJTT 01:00 Z RJTT 06:00 Z UBBB …" at bounding box center [429, 237] width 658 height 417
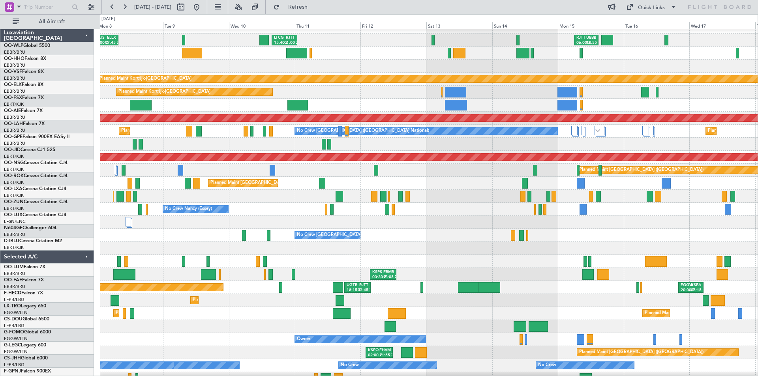
scroll to position [9, 0]
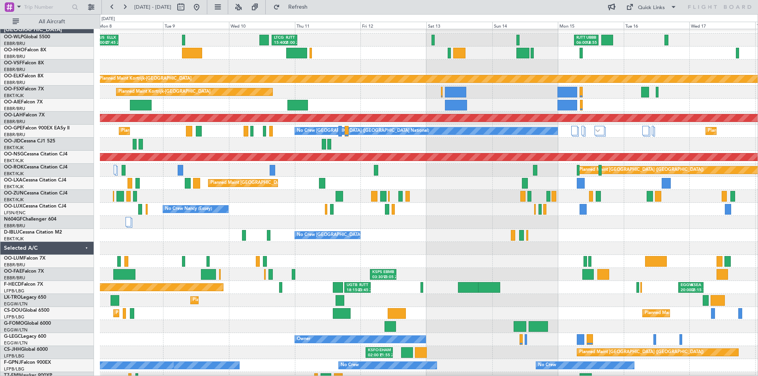
click at [509, 112] on div "Planned Maint [PERSON_NAME]-[GEOGRAPHIC_DATA][PERSON_NAME] ([GEOGRAPHIC_DATA][P…" at bounding box center [429, 118] width 658 height 13
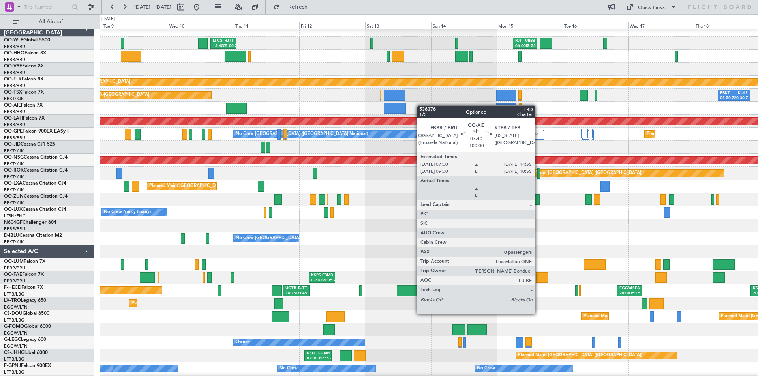
scroll to position [7, 0]
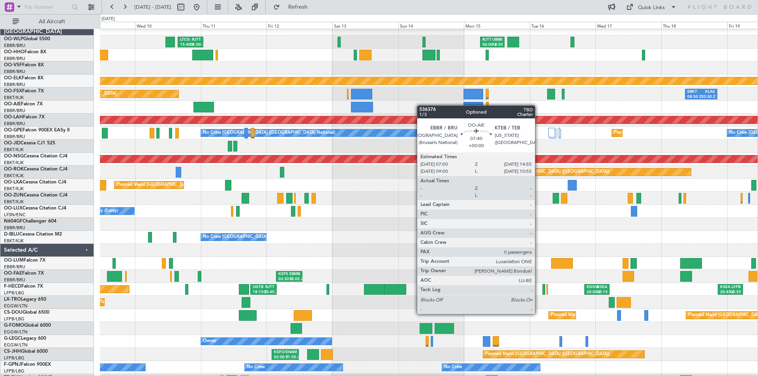
click at [364, 105] on div at bounding box center [362, 107] width 22 height 11
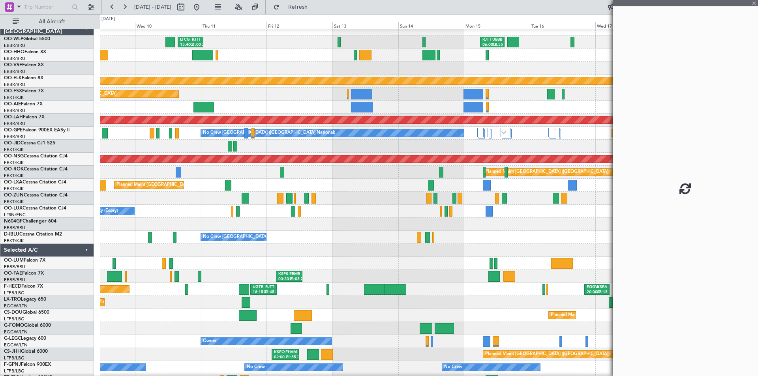
scroll to position [6, 0]
click at [412, 107] on div at bounding box center [429, 107] width 658 height 13
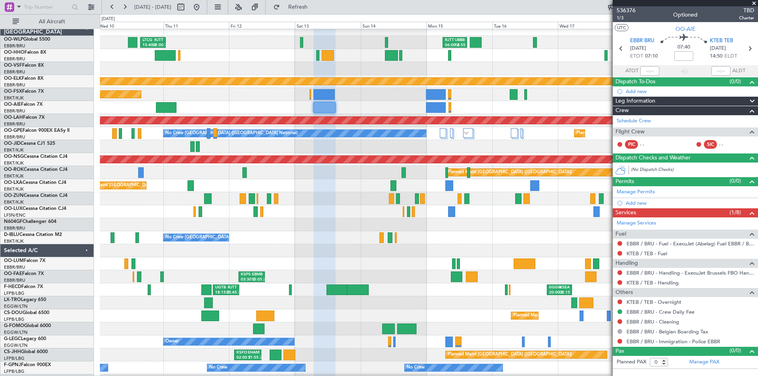
click at [754, 4] on span at bounding box center [754, 3] width 8 height 7
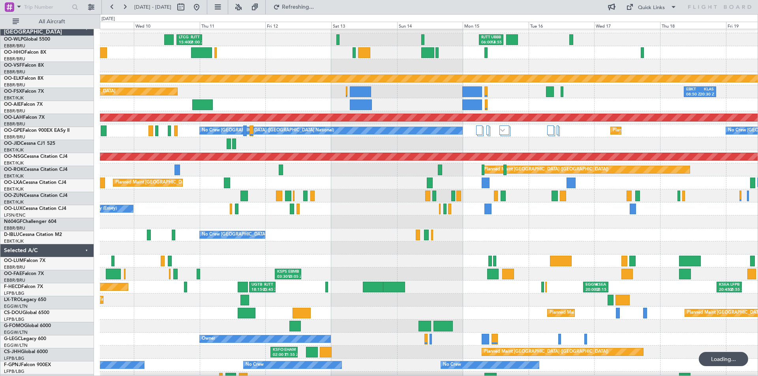
scroll to position [9, 0]
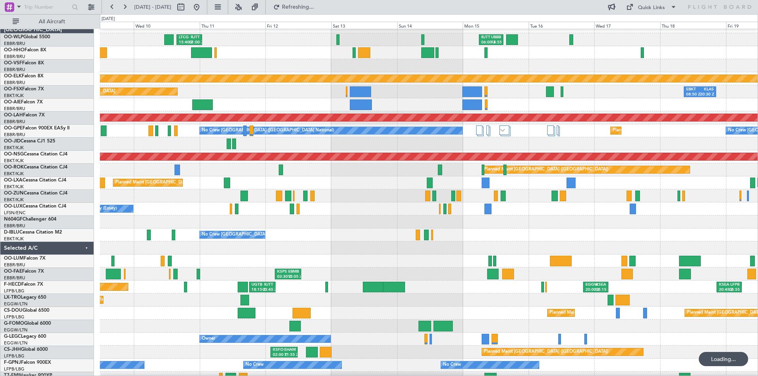
click at [437, 108] on div at bounding box center [429, 104] width 658 height 13
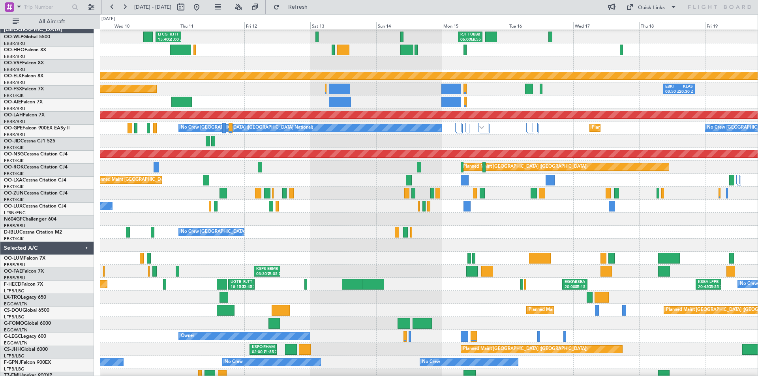
scroll to position [12, 0]
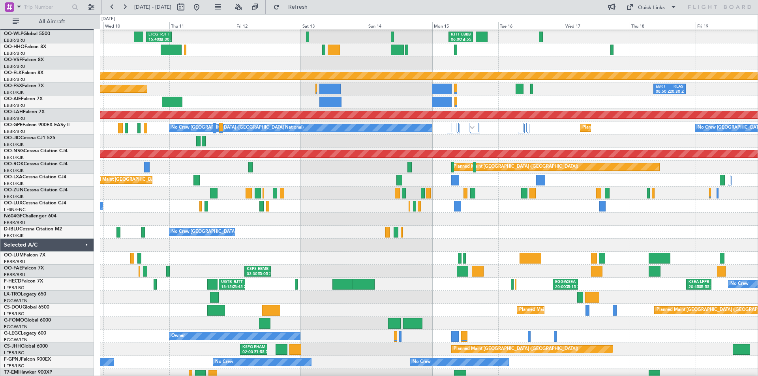
click at [367, 100] on div at bounding box center [429, 102] width 658 height 13
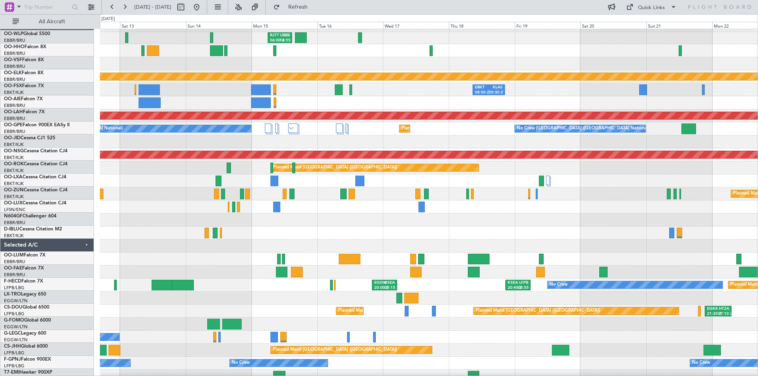
scroll to position [0, 0]
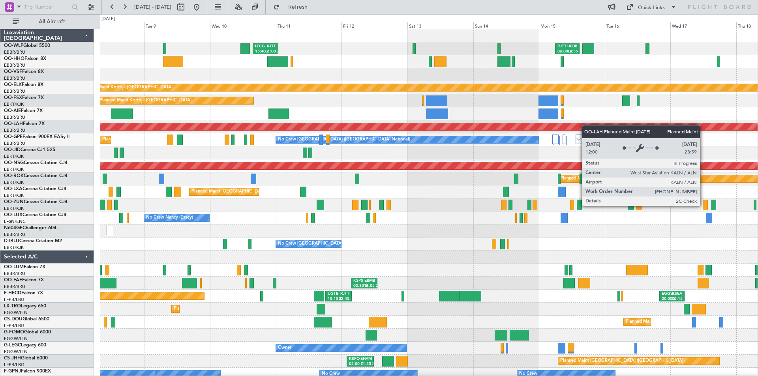
click at [603, 128] on div "RJTT 06:00 Z UBBB 14:55 Z LTCG 15:40 Z RJTT 01:00 Z [PERSON_NAME] 22:00 Z ELLX …" at bounding box center [429, 237] width 658 height 417
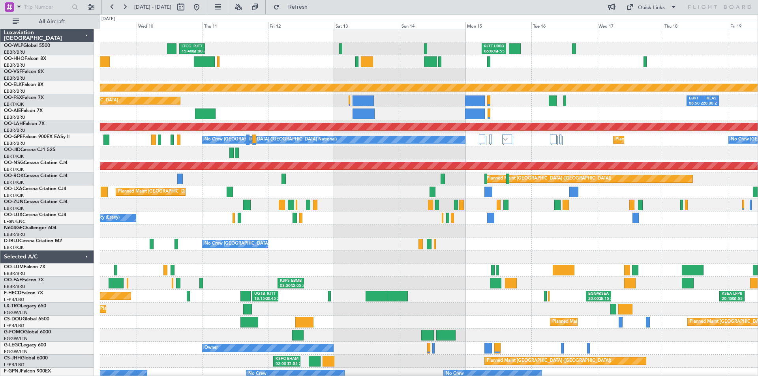
click at [503, 115] on div at bounding box center [429, 113] width 658 height 13
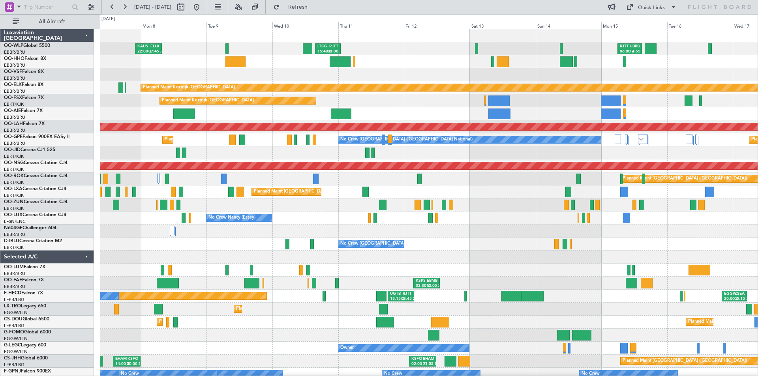
click at [413, 122] on div "RJTT 06:00 Z UBBB 14:55 Z LTCG 15:40 Z RJTT 01:00 Z [PERSON_NAME] 22:00 Z ELLX …" at bounding box center [429, 237] width 658 height 417
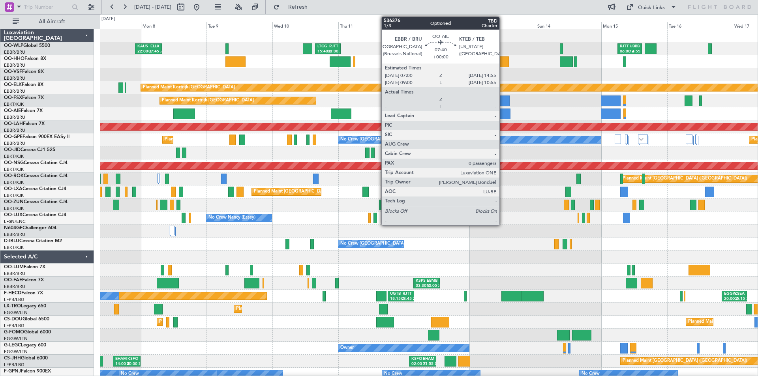
click at [503, 113] on div at bounding box center [499, 114] width 22 height 11
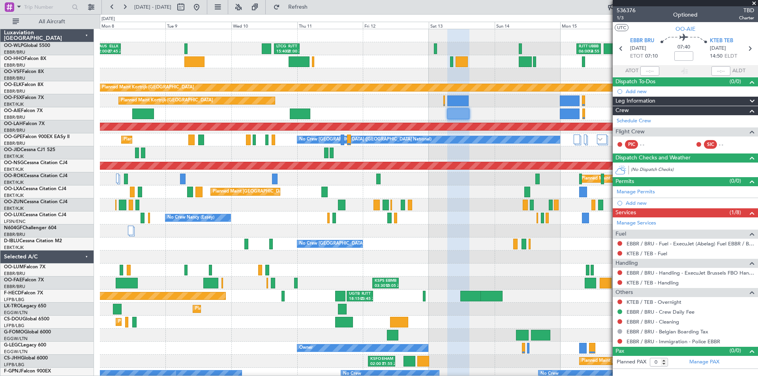
click at [419, 113] on div "Unplanned Maint [GEOGRAPHIC_DATA] ([GEOGRAPHIC_DATA] National)" at bounding box center [429, 113] width 658 height 13
click at [483, 182] on div "Planned Maint [GEOGRAPHIC_DATA] ([GEOGRAPHIC_DATA])" at bounding box center [429, 179] width 658 height 13
click at [479, 106] on div "Planned Maint Kortrijk-[GEOGRAPHIC_DATA] EBKT 08:50 Z KLAS 20:30 Z" at bounding box center [429, 100] width 658 height 13
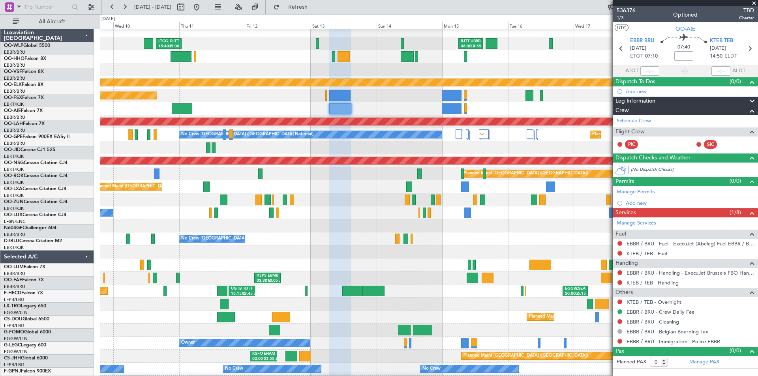
scroll to position [5, 0]
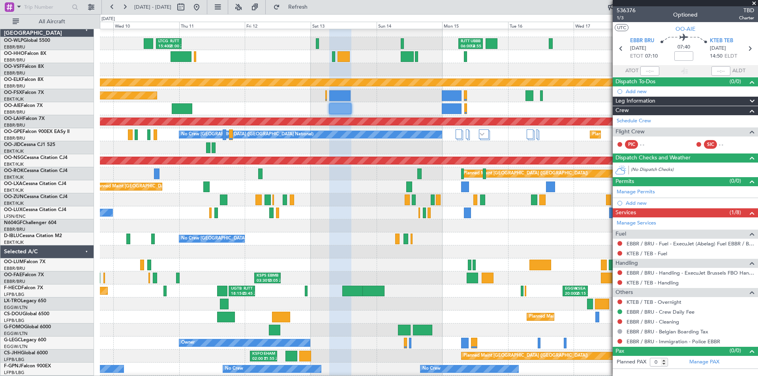
click at [351, 223] on div at bounding box center [429, 226] width 658 height 13
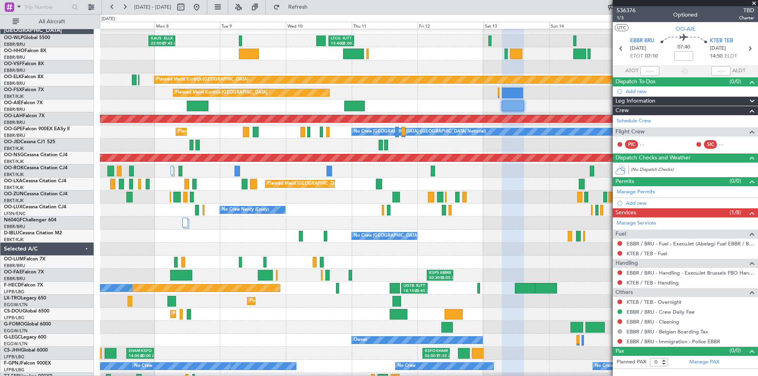
click at [452, 112] on div "Unplanned Maint [GEOGRAPHIC_DATA] ([GEOGRAPHIC_DATA] National)" at bounding box center [429, 106] width 658 height 13
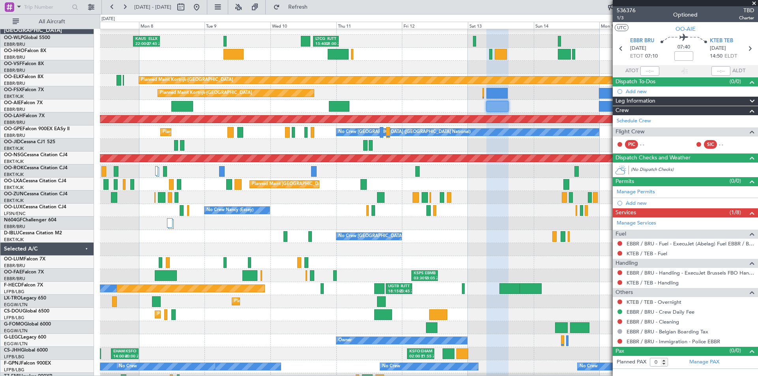
scroll to position [8, 0]
